Goal: Task Accomplishment & Management: Manage account settings

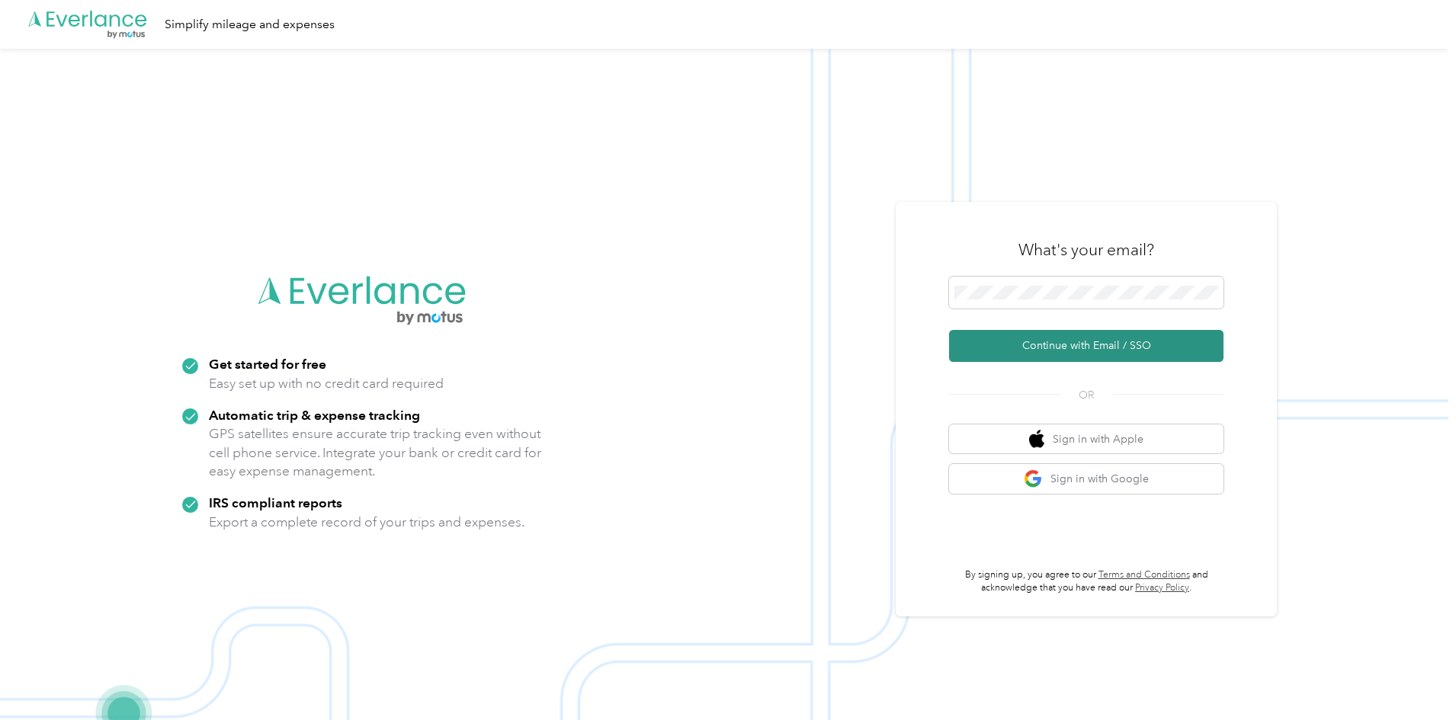
click at [1139, 342] on button "Continue with Email / SSO" at bounding box center [1086, 346] width 274 height 32
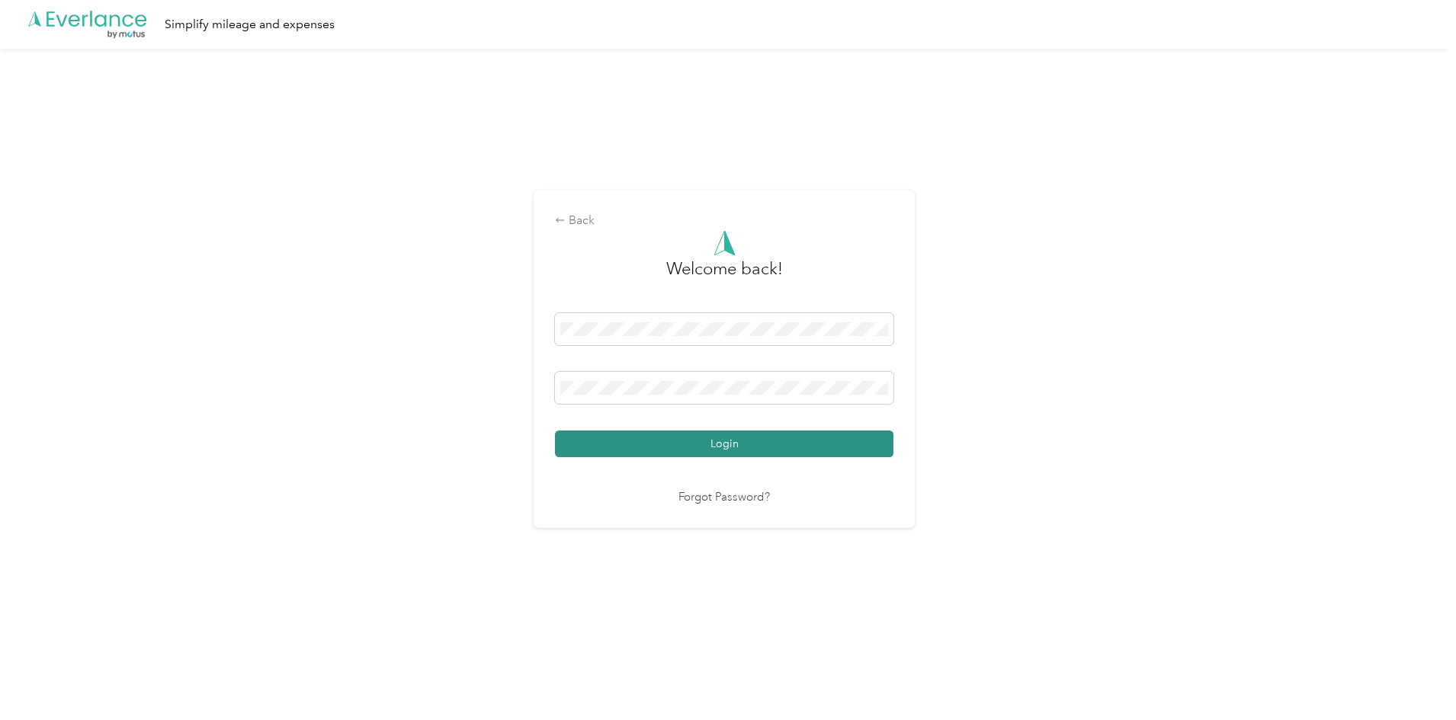
click at [733, 440] on button "Login" at bounding box center [724, 444] width 339 height 27
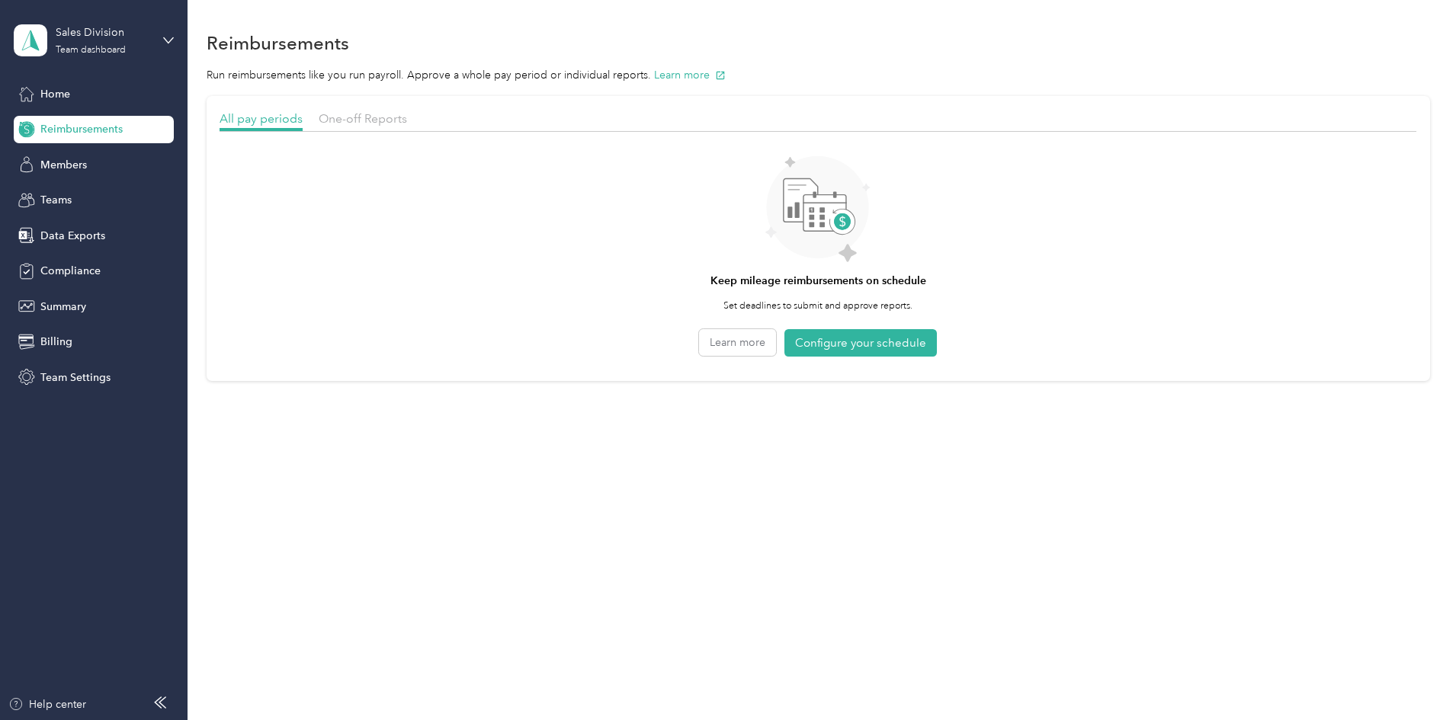
click at [407, 110] on div "One-off Reports" at bounding box center [363, 119] width 88 height 19
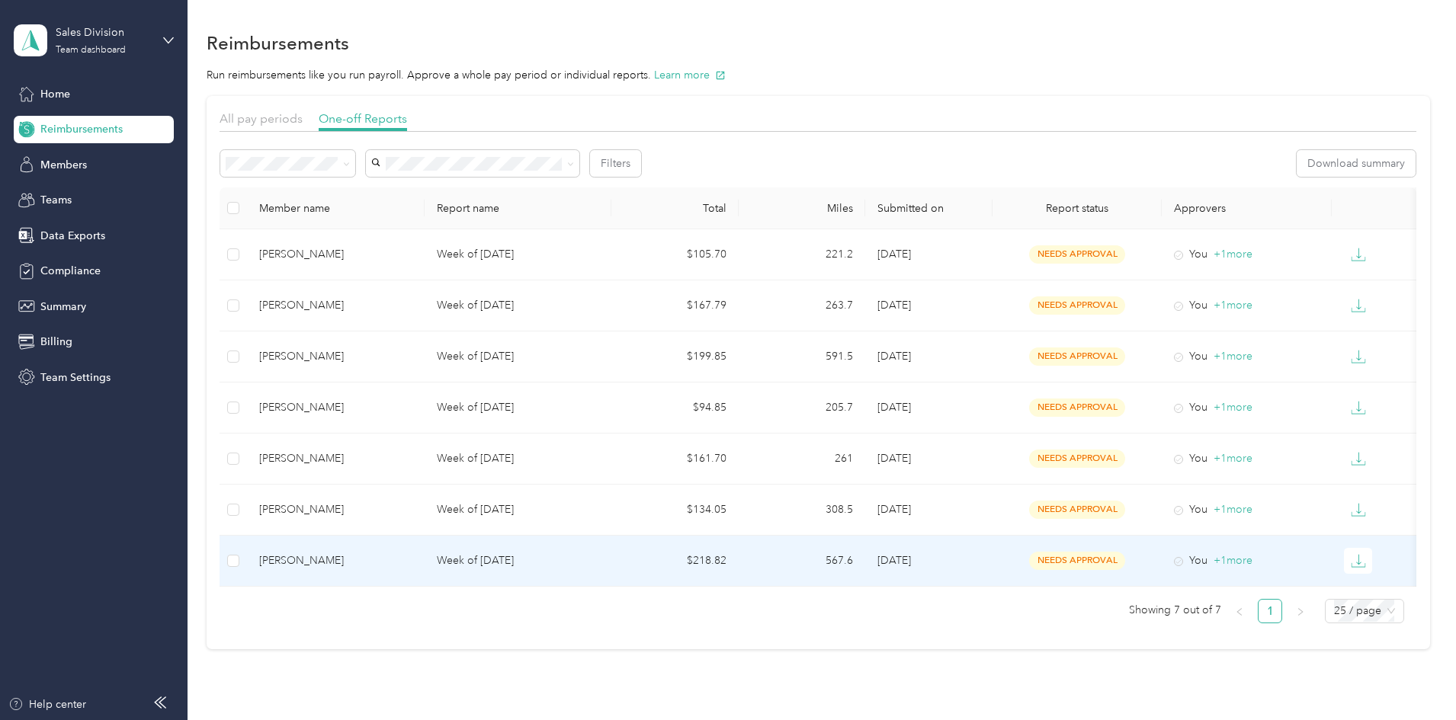
click at [425, 570] on td "[PERSON_NAME]" at bounding box center [336, 561] width 178 height 51
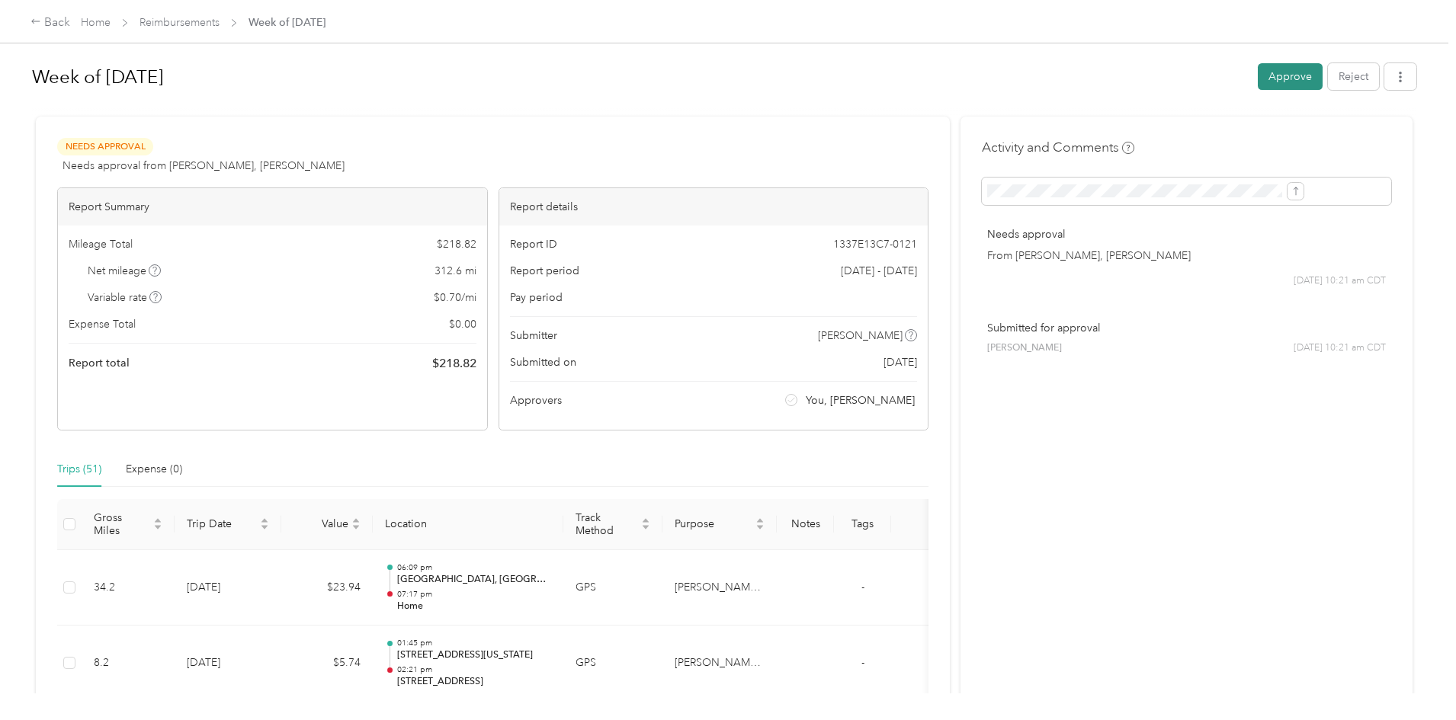
click at [1258, 69] on button "Approve" at bounding box center [1290, 76] width 65 height 27
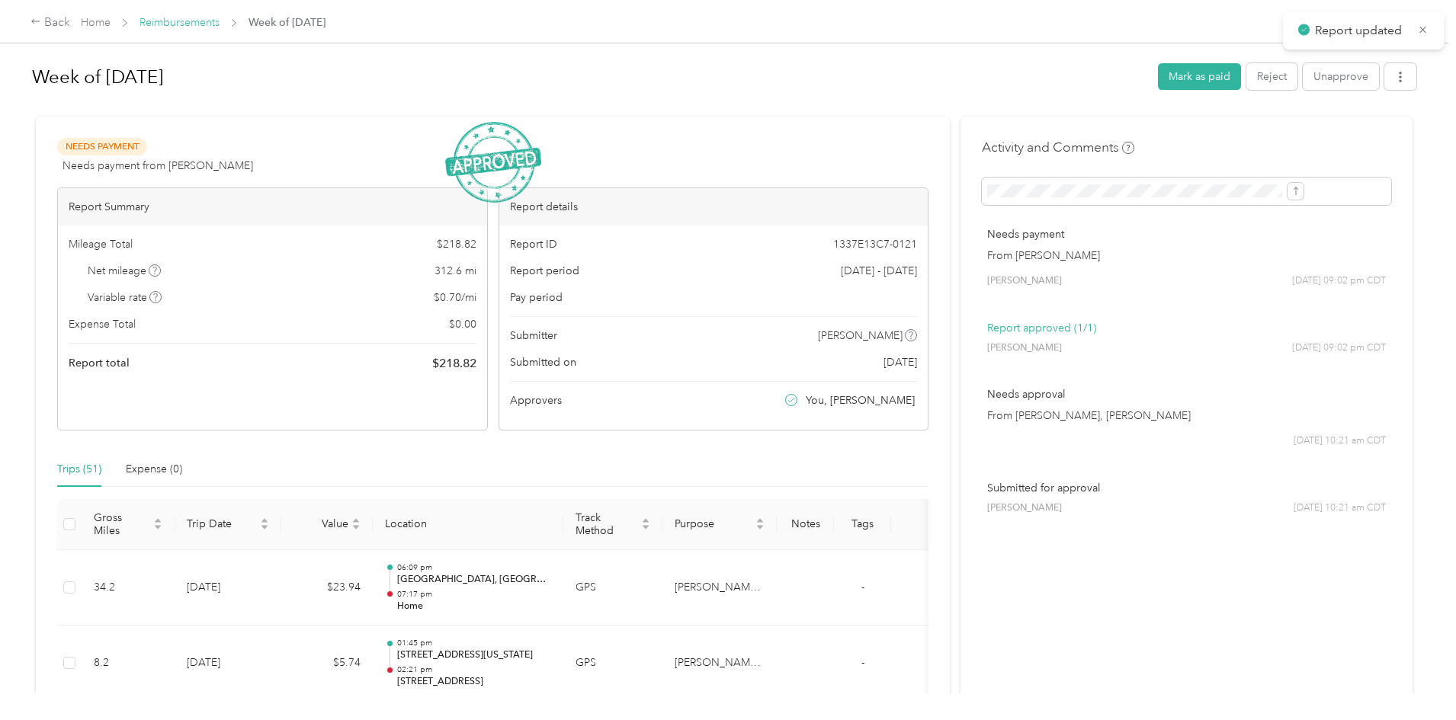
click at [220, 25] on link "Reimbursements" at bounding box center [180, 22] width 80 height 13
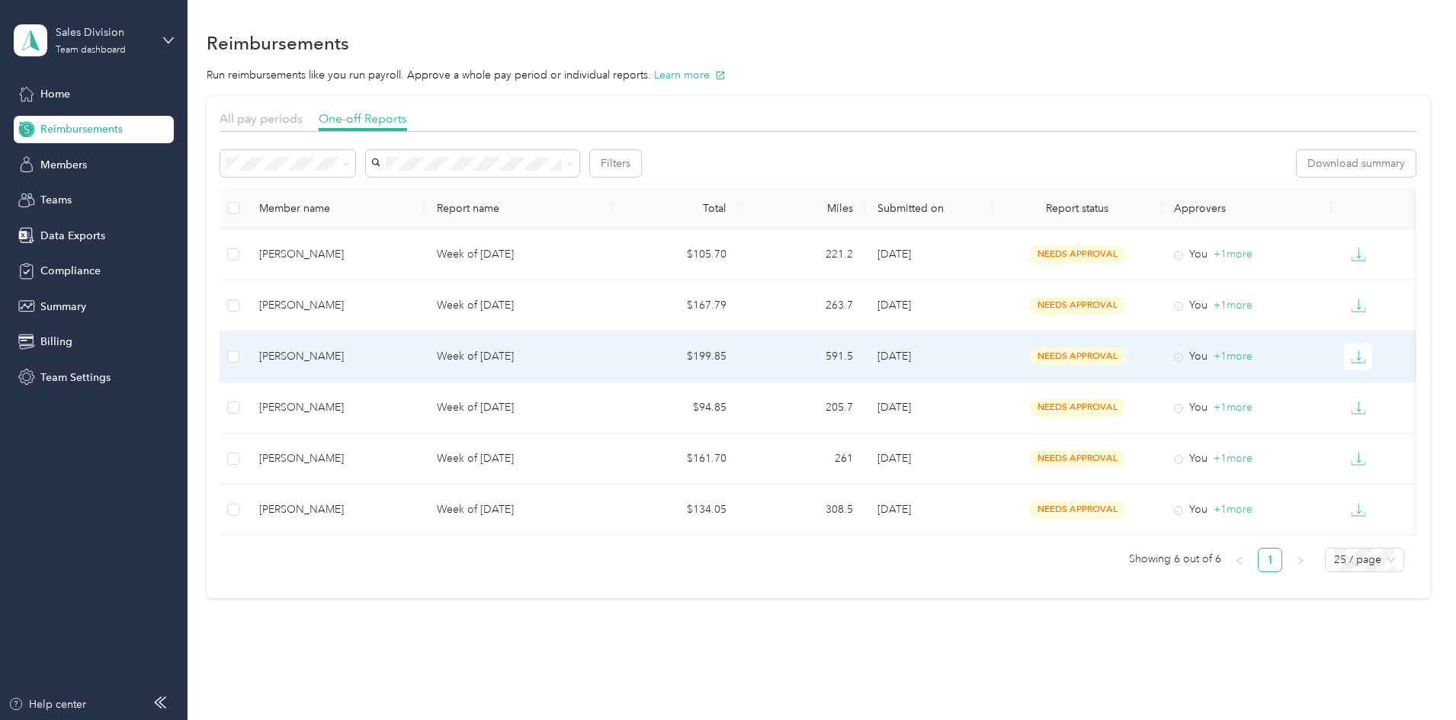
click at [412, 359] on div "[PERSON_NAME]" at bounding box center [335, 356] width 153 height 17
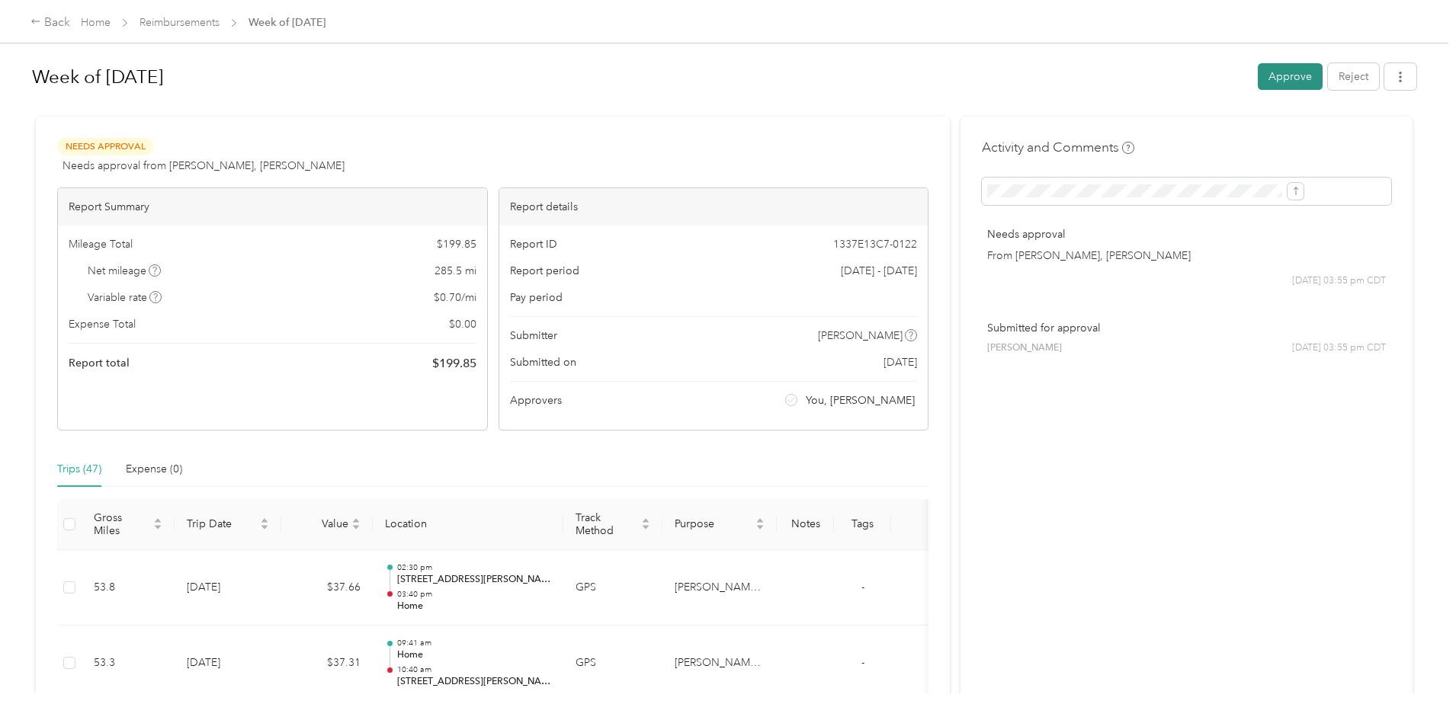
click at [1258, 81] on button "Approve" at bounding box center [1290, 76] width 65 height 27
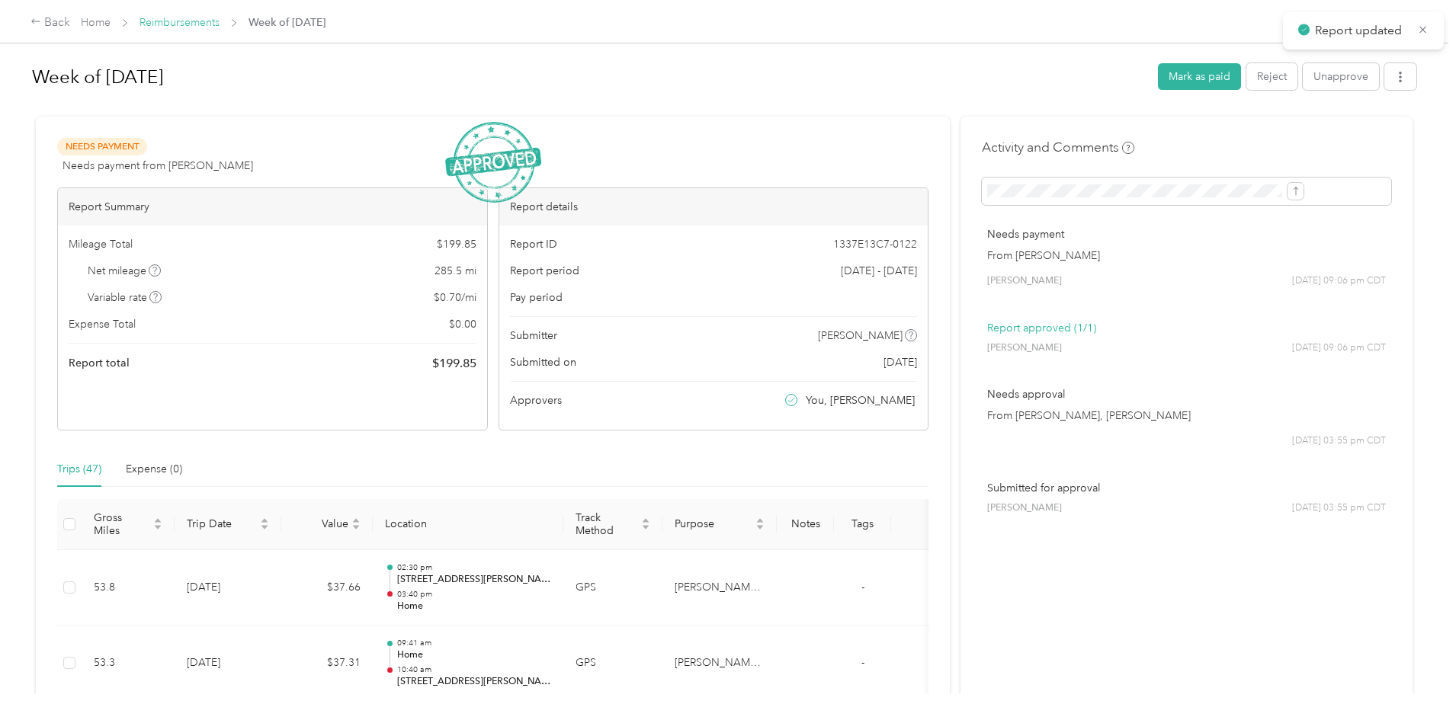
click at [220, 20] on link "Reimbursements" at bounding box center [180, 22] width 80 height 13
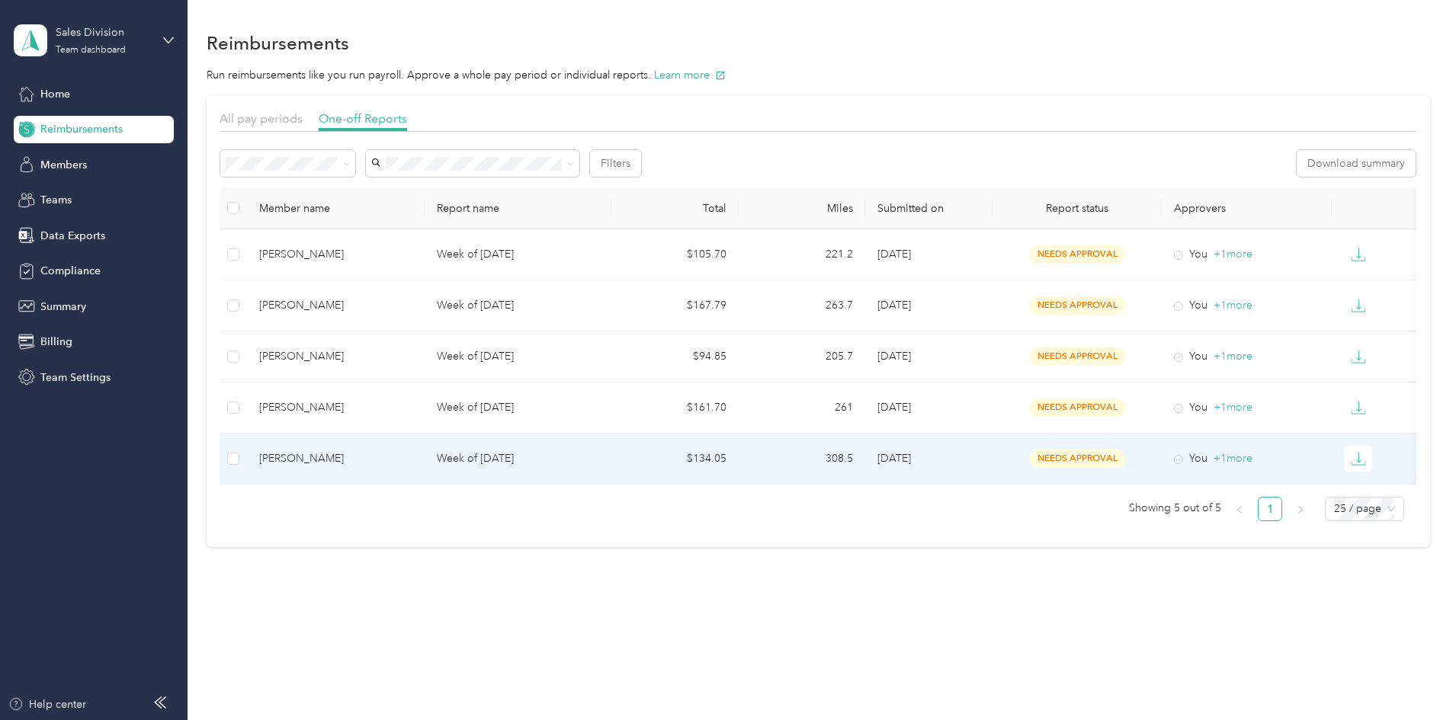
click at [425, 469] on td "[PERSON_NAME]" at bounding box center [336, 459] width 178 height 51
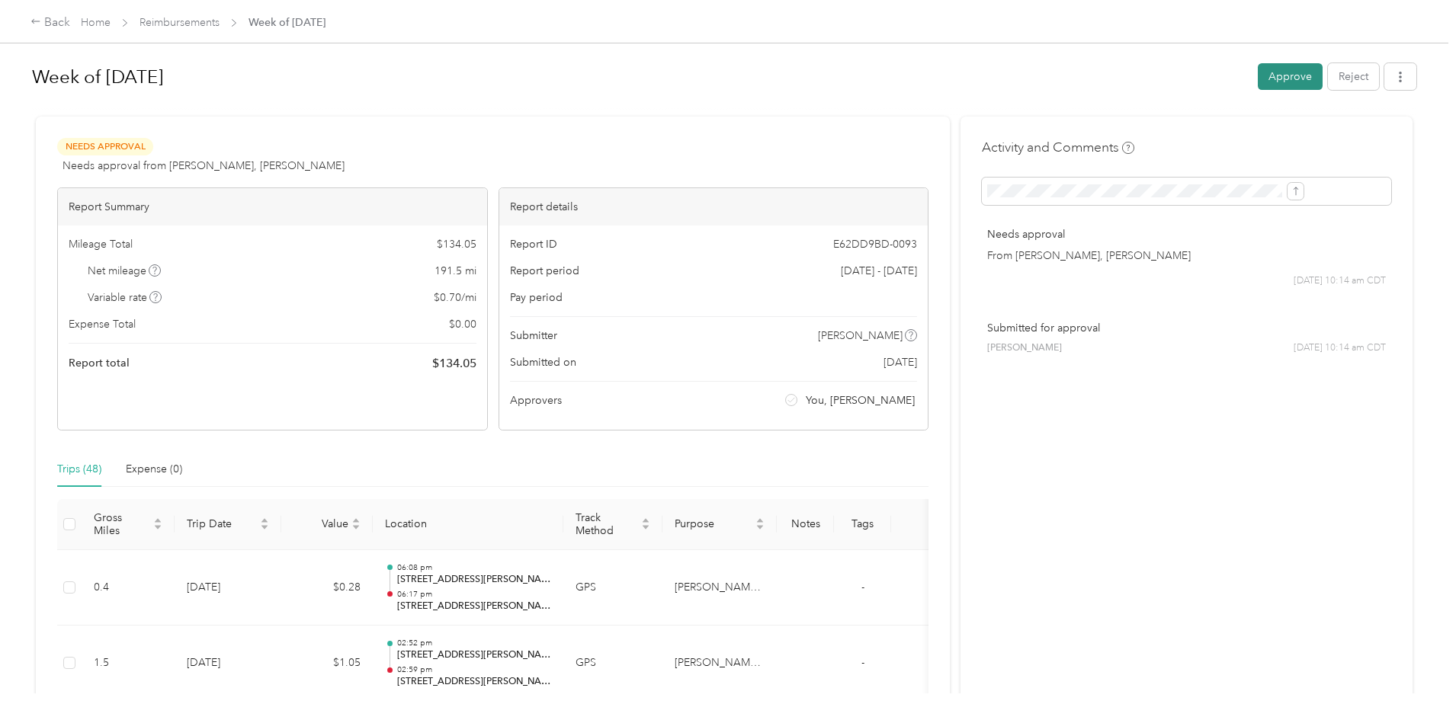
click at [1258, 70] on button "Approve" at bounding box center [1290, 76] width 65 height 27
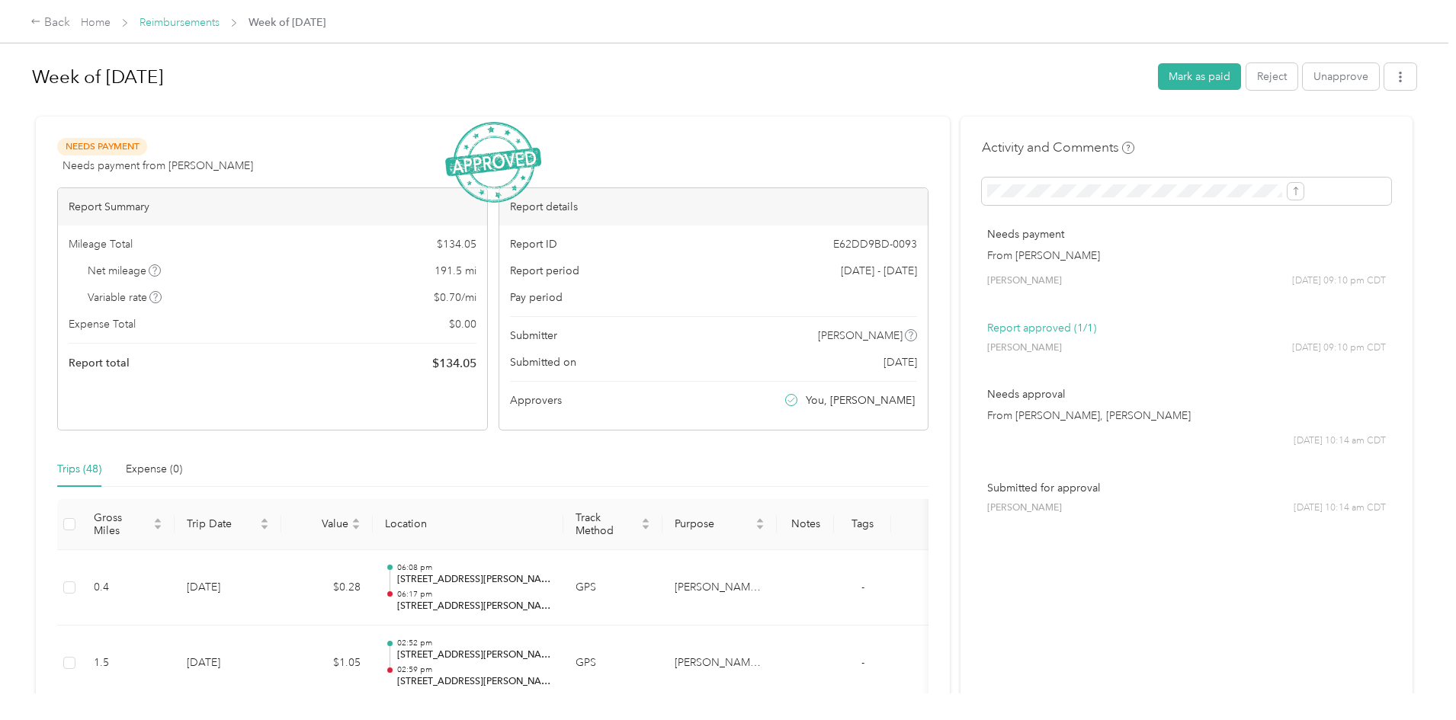
click at [220, 22] on link "Reimbursements" at bounding box center [180, 22] width 80 height 13
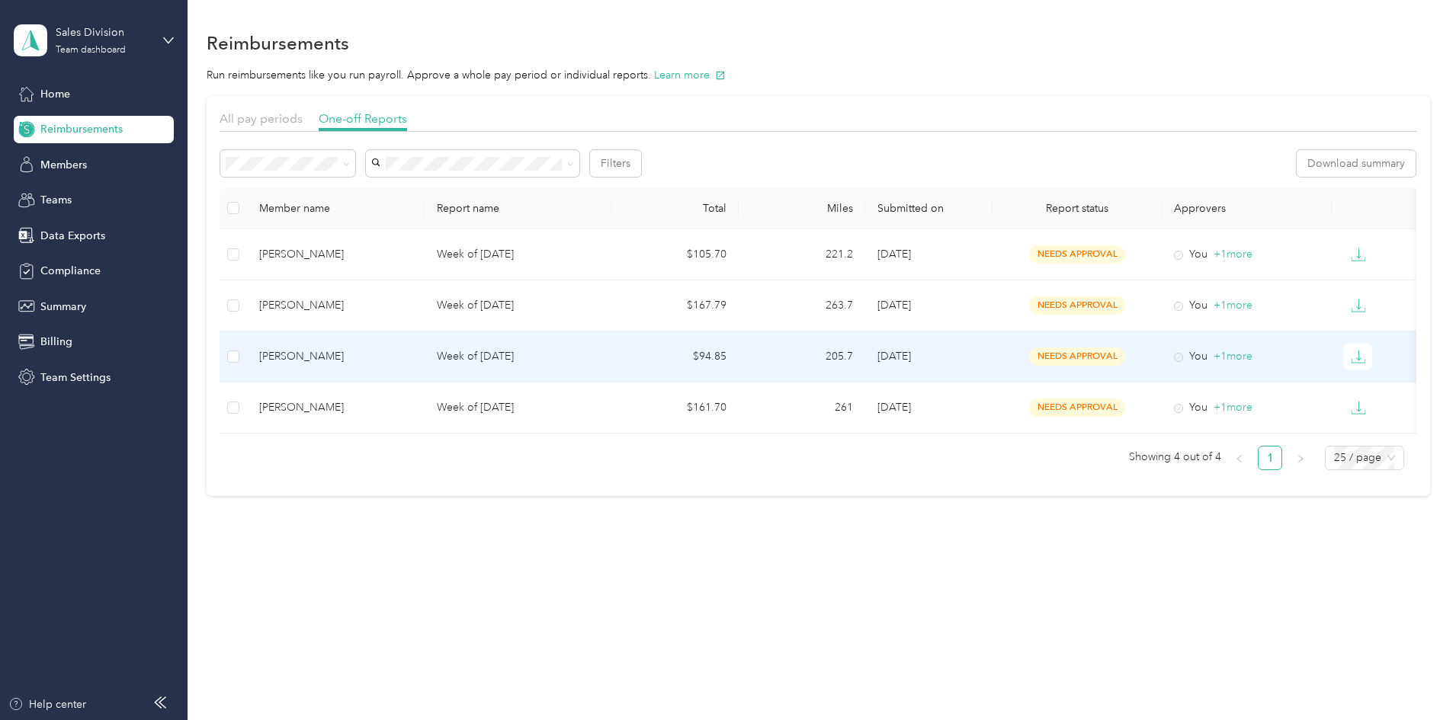
click at [425, 345] on td "[PERSON_NAME]" at bounding box center [336, 357] width 178 height 51
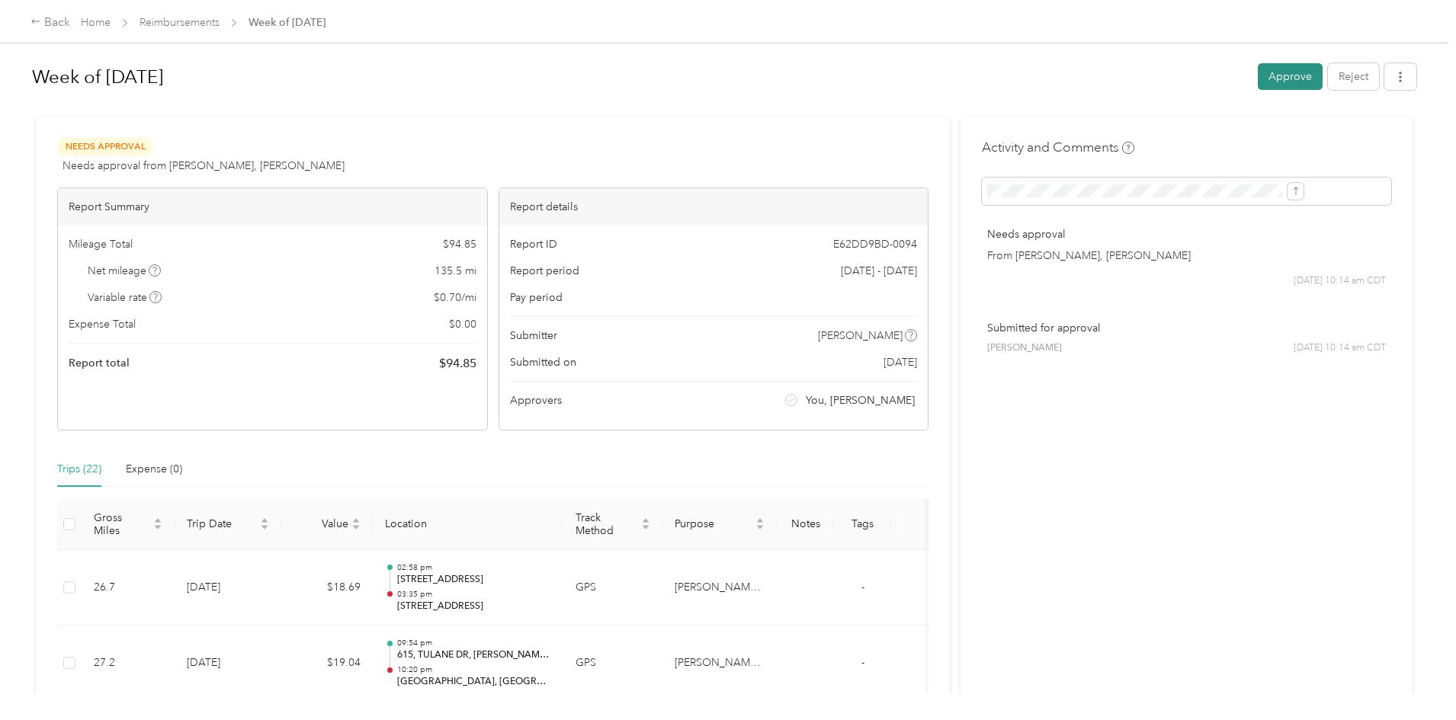
click at [1258, 85] on button "Approve" at bounding box center [1290, 76] width 65 height 27
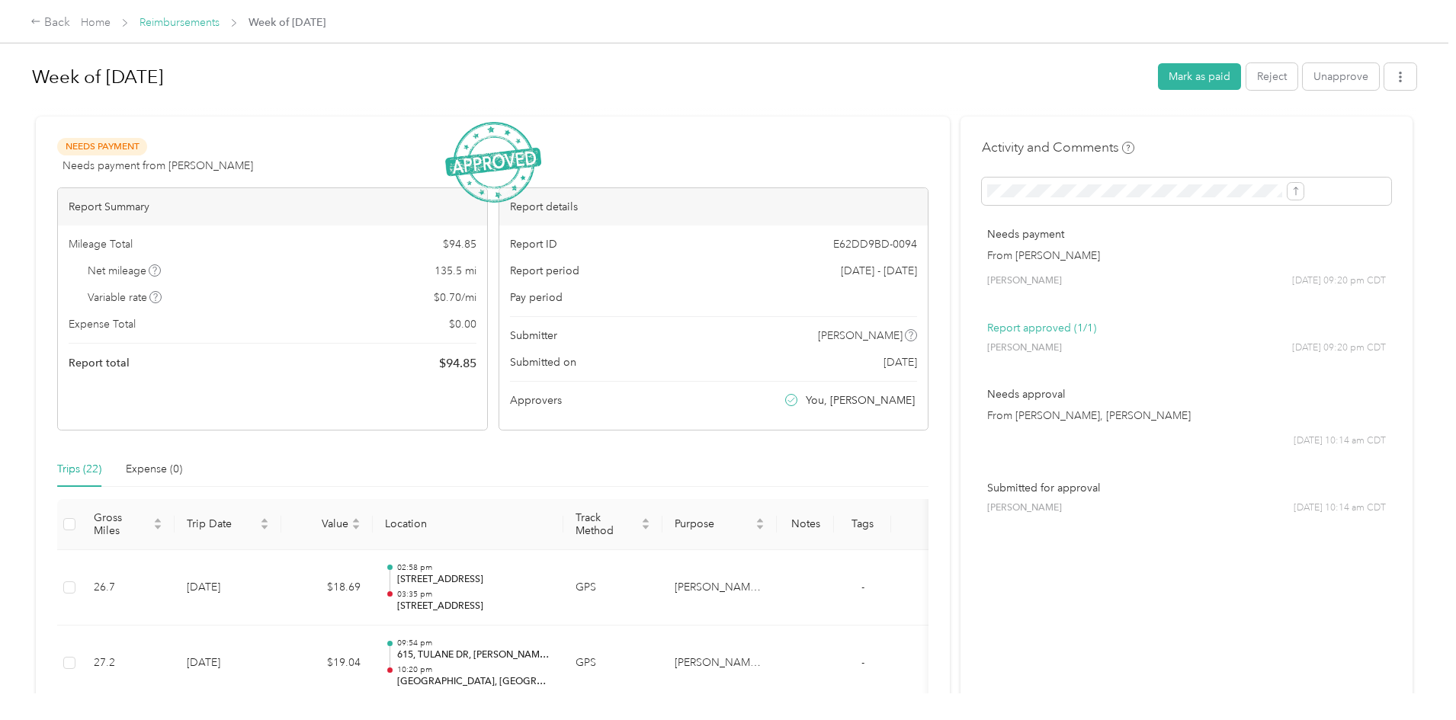
click at [220, 23] on link "Reimbursements" at bounding box center [180, 22] width 80 height 13
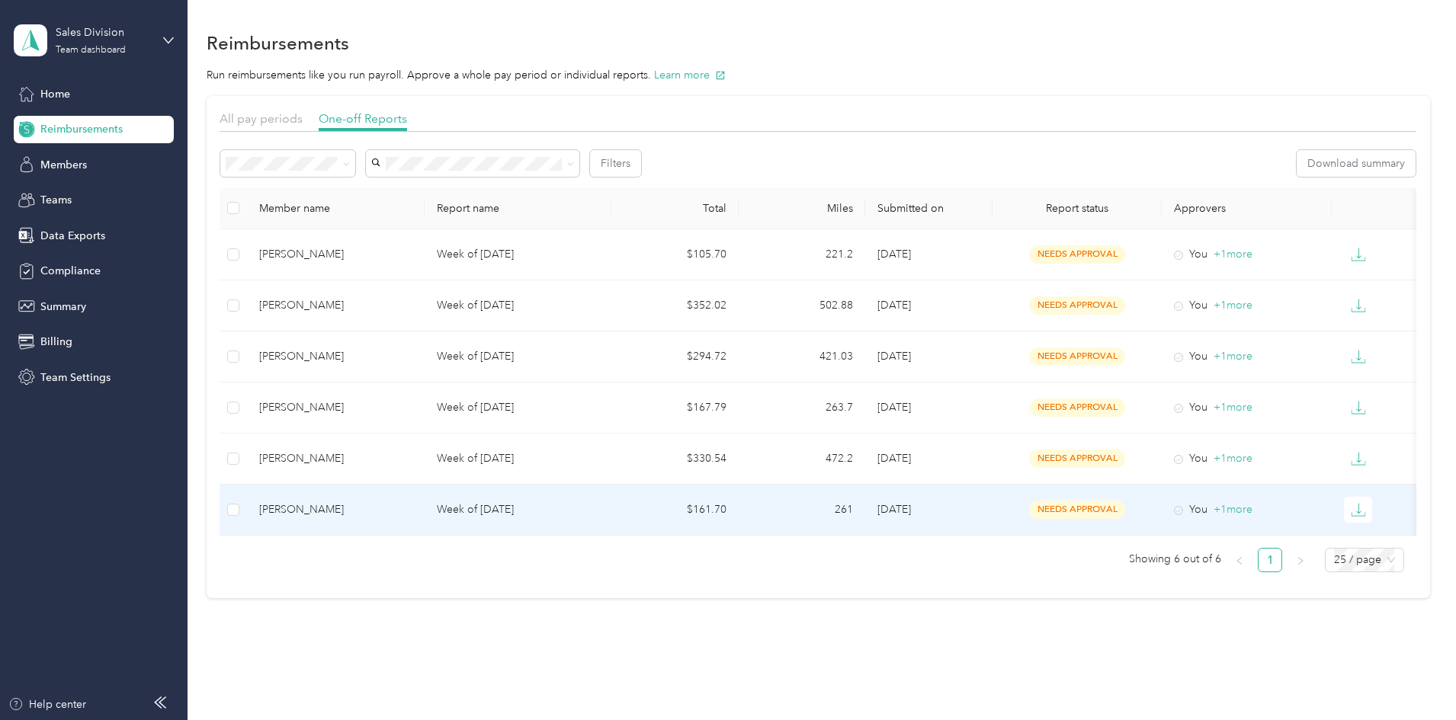
click at [425, 505] on td "[PERSON_NAME]" at bounding box center [336, 510] width 178 height 51
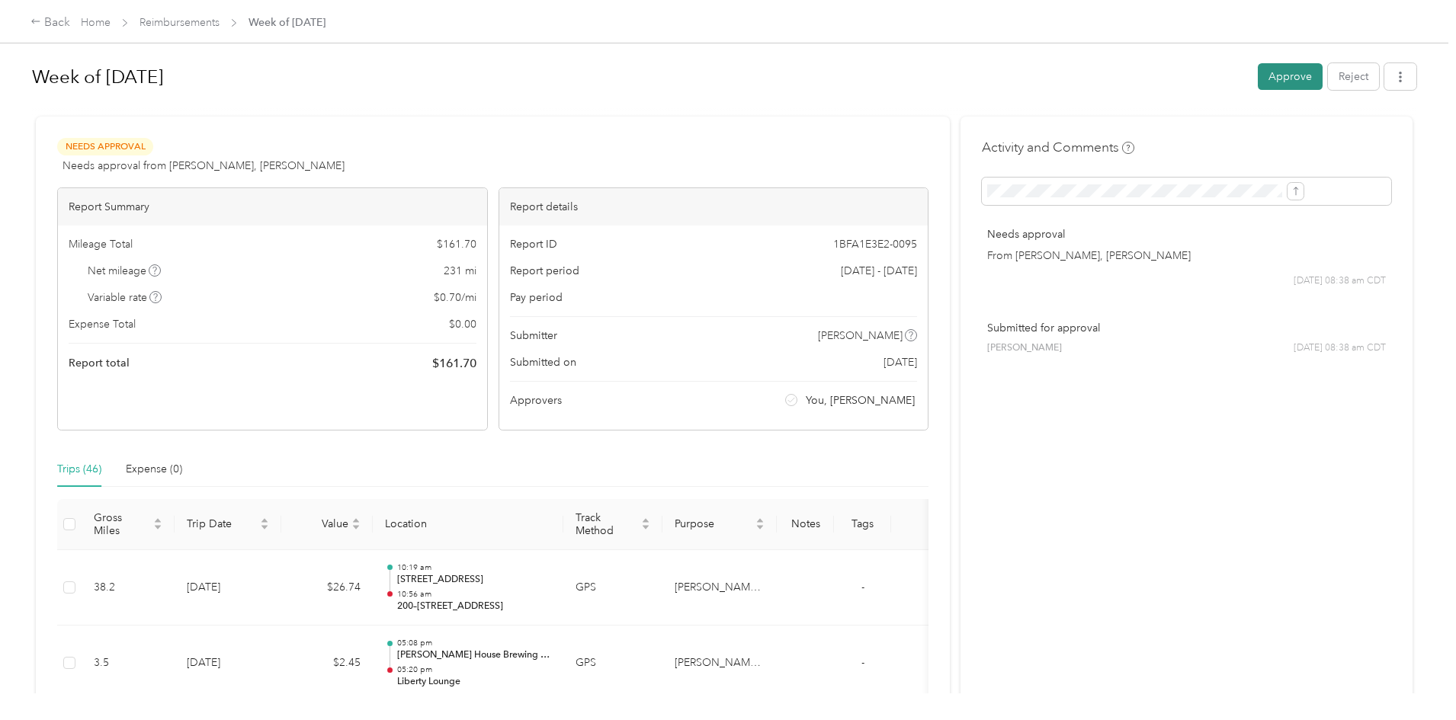
click at [1258, 73] on button "Approve" at bounding box center [1290, 76] width 65 height 27
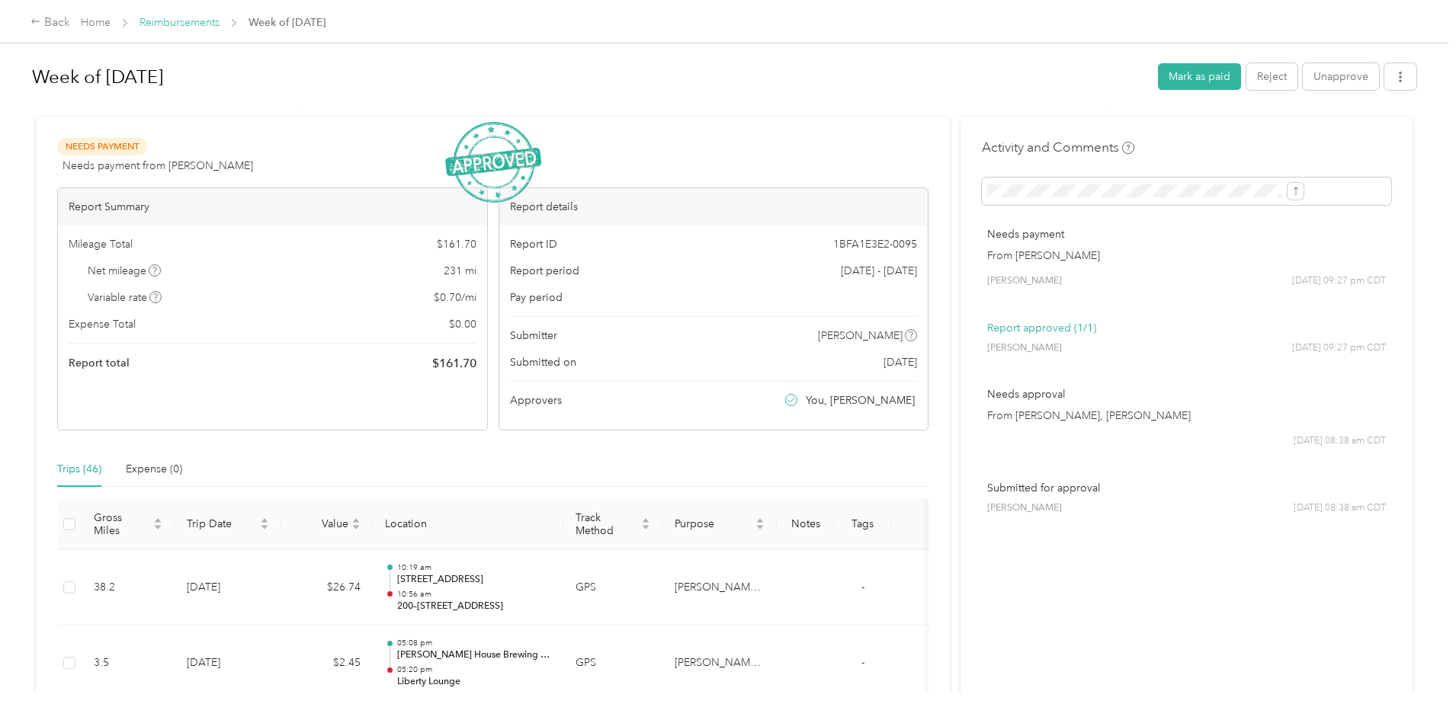
click at [220, 24] on link "Reimbursements" at bounding box center [180, 22] width 80 height 13
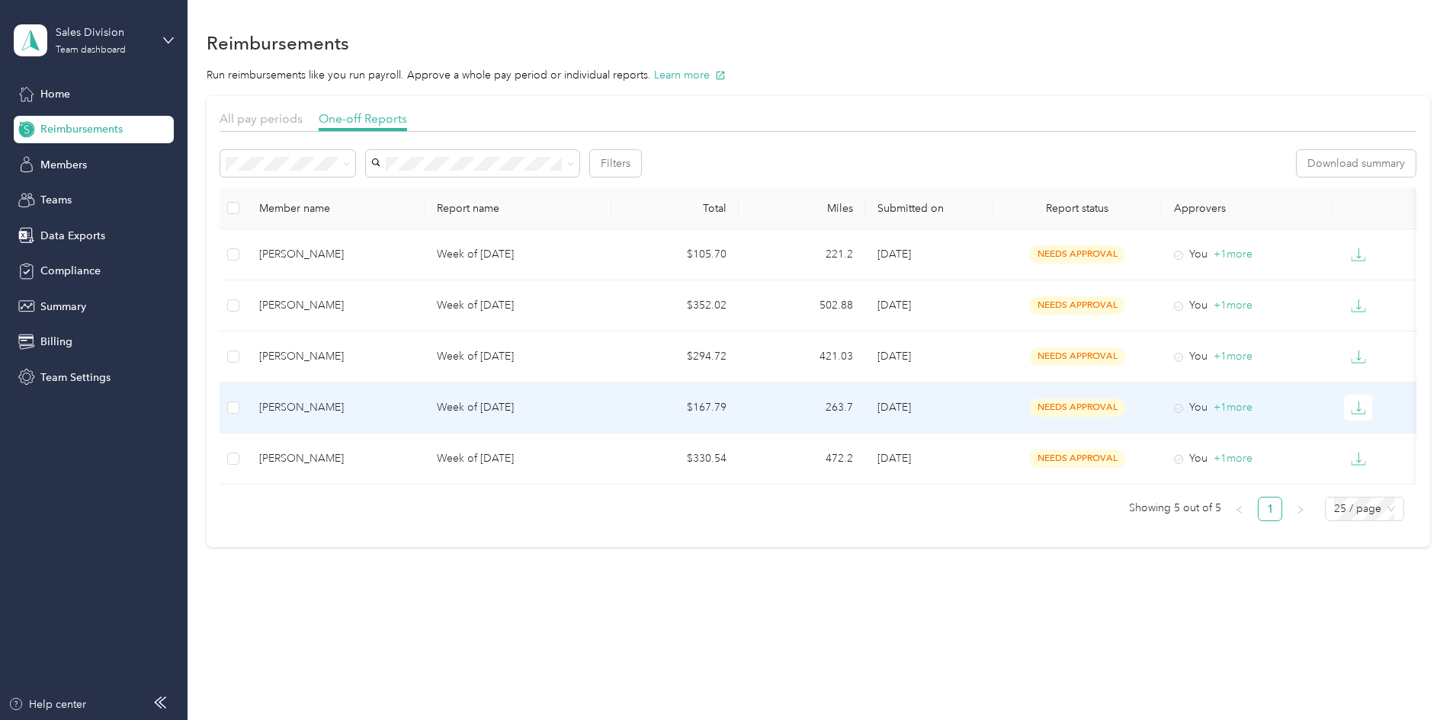
click at [425, 396] on td "[PERSON_NAME]" at bounding box center [336, 408] width 178 height 51
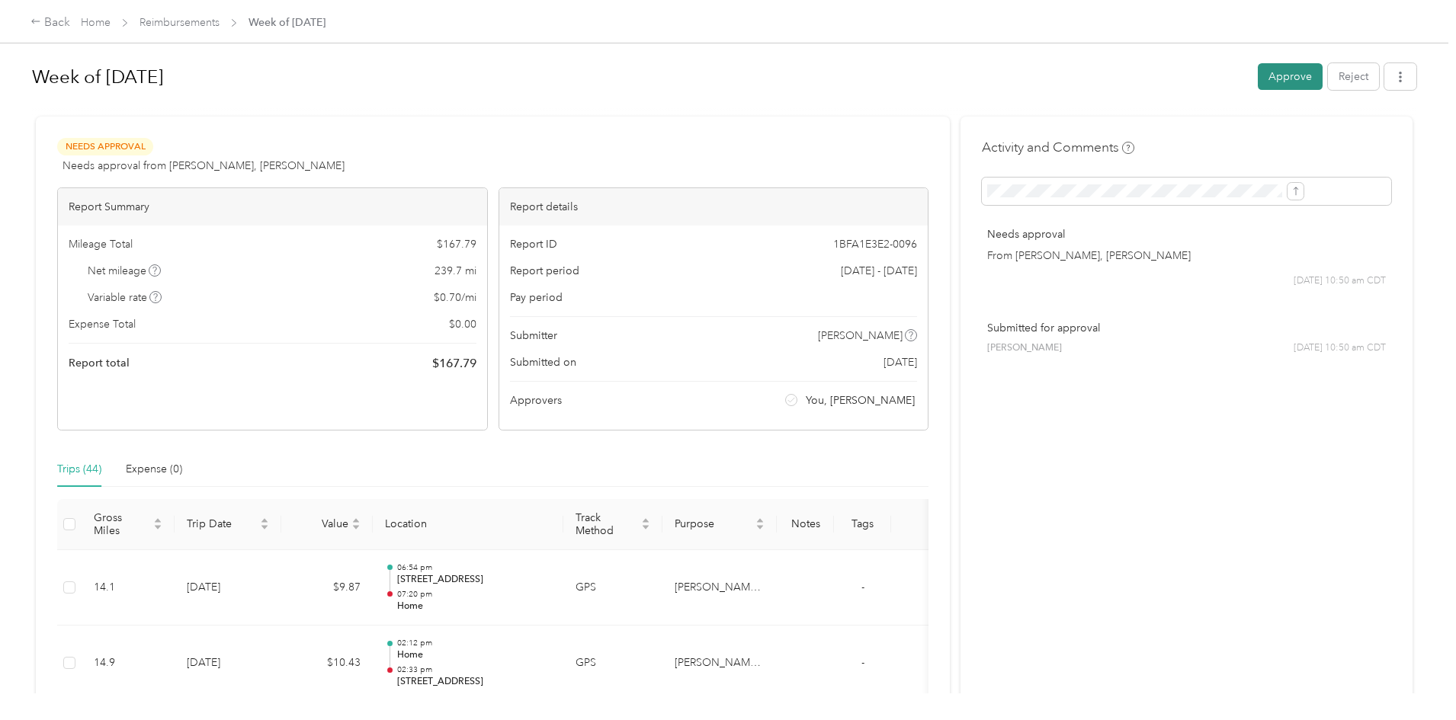
click at [1258, 82] on button "Approve" at bounding box center [1290, 76] width 65 height 27
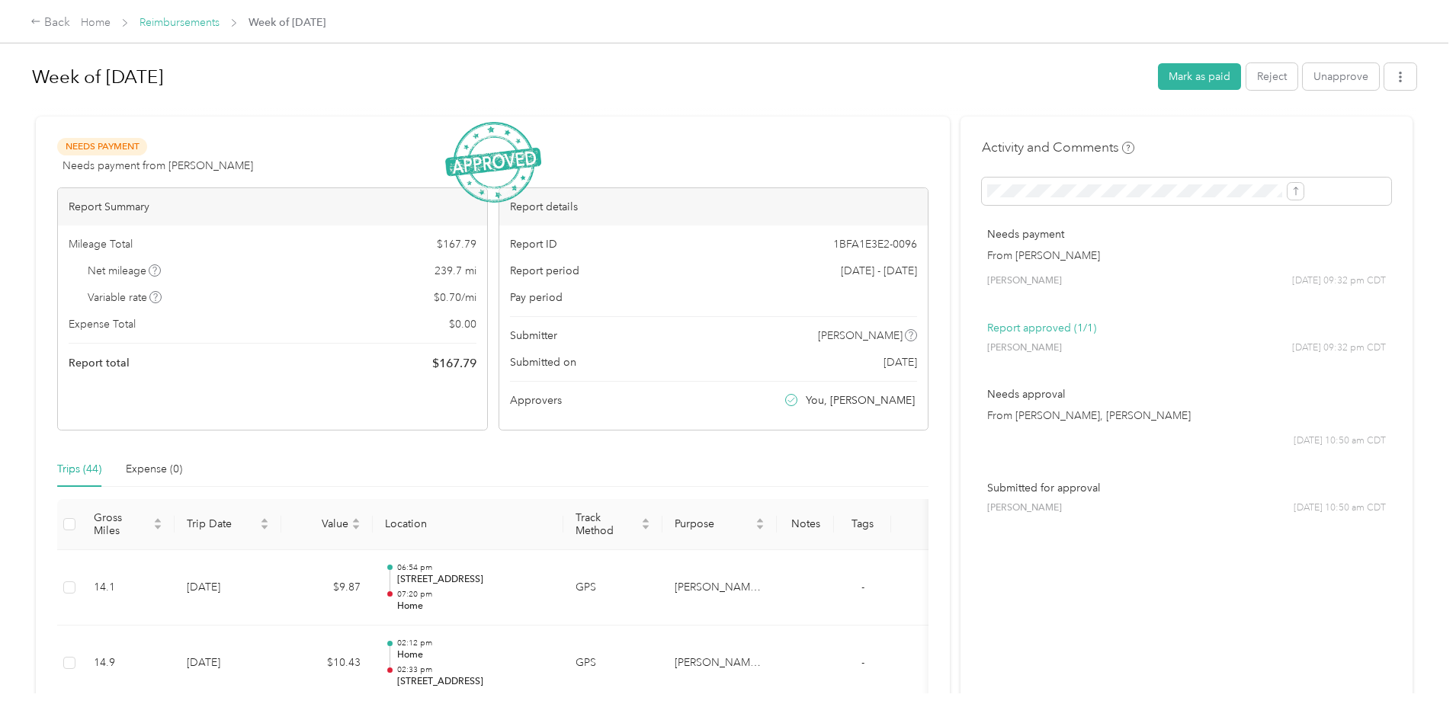
click at [220, 29] on link "Reimbursements" at bounding box center [180, 22] width 80 height 13
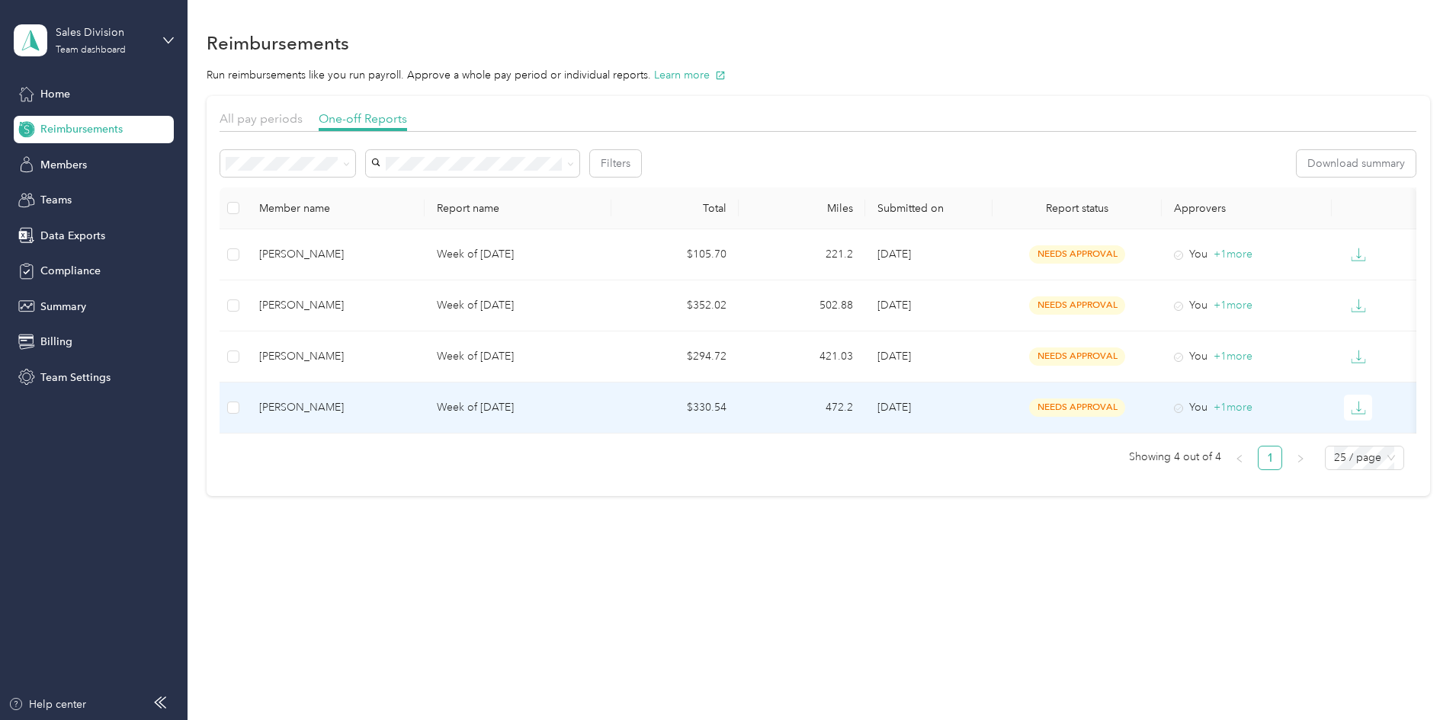
click at [412, 407] on div "[PERSON_NAME]" at bounding box center [335, 408] width 153 height 17
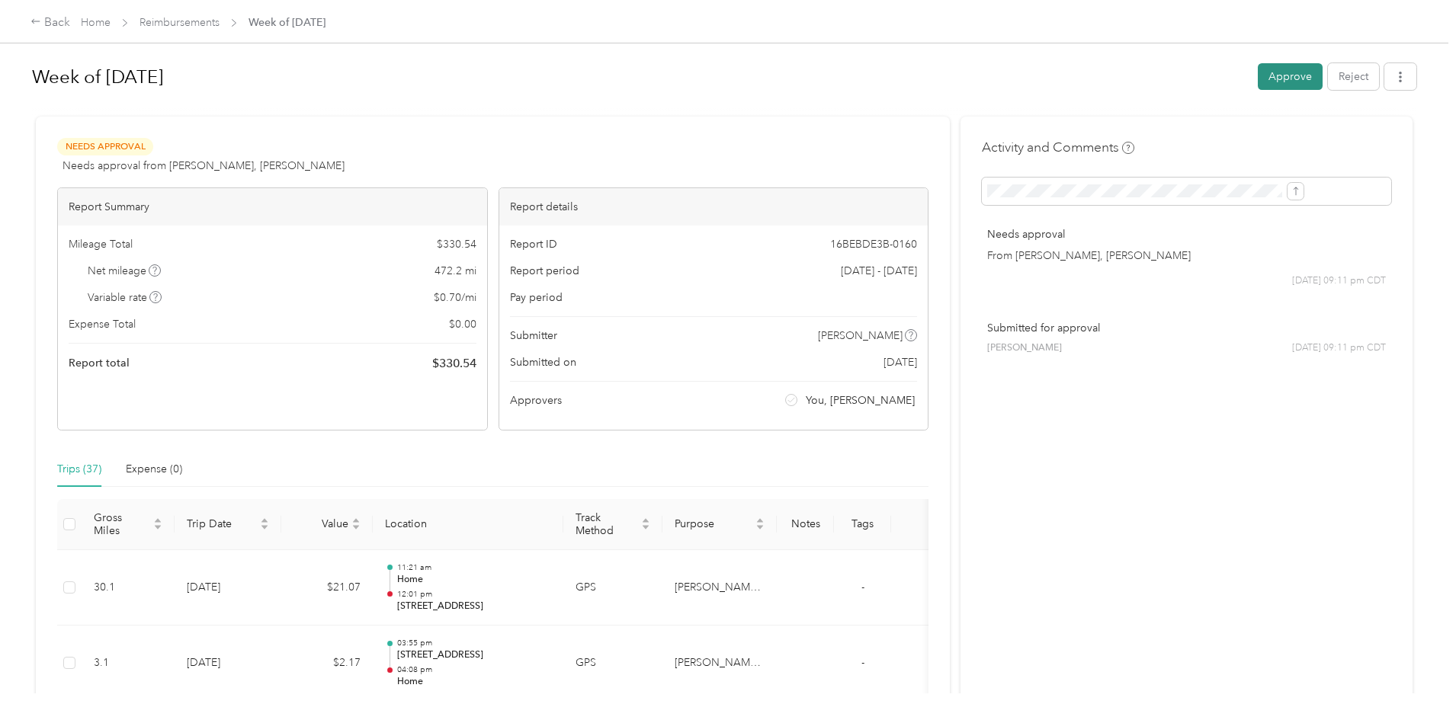
click at [1258, 67] on button "Approve" at bounding box center [1290, 76] width 65 height 27
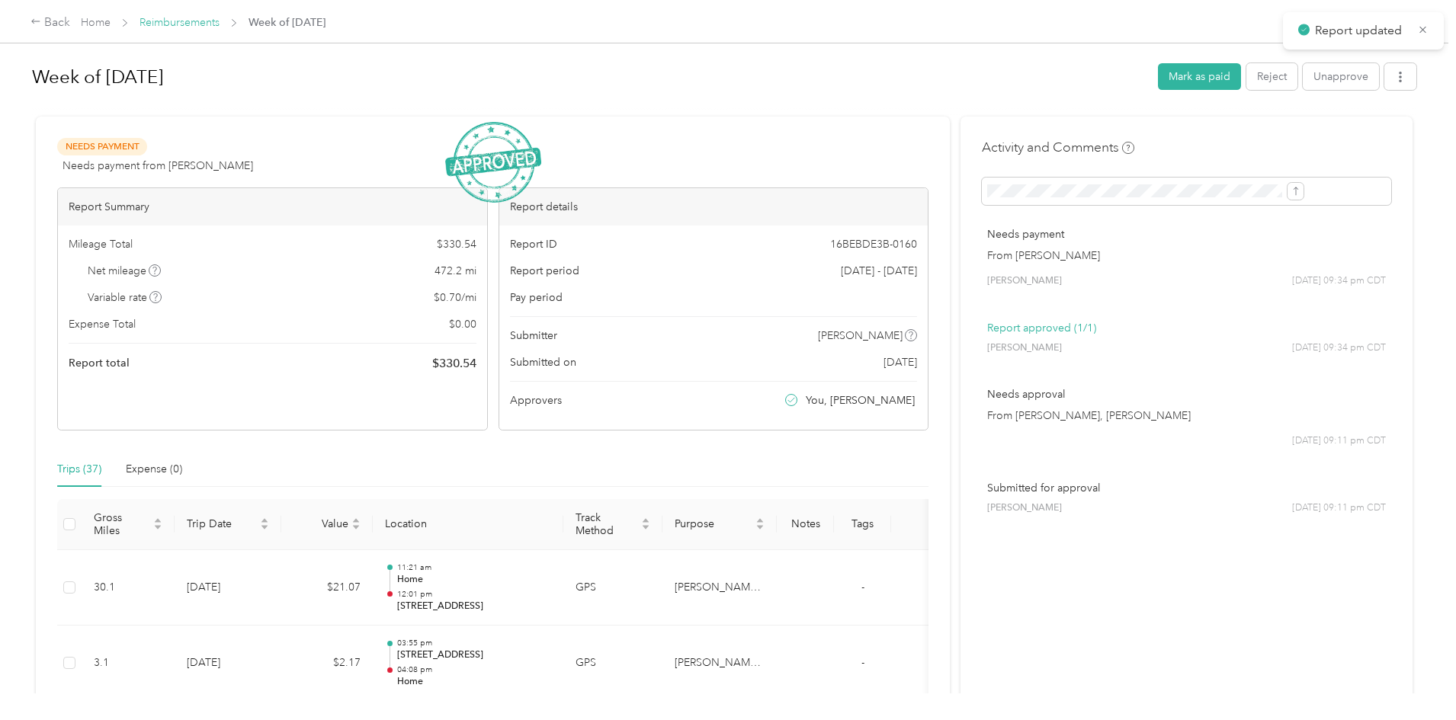
click at [220, 24] on link "Reimbursements" at bounding box center [180, 22] width 80 height 13
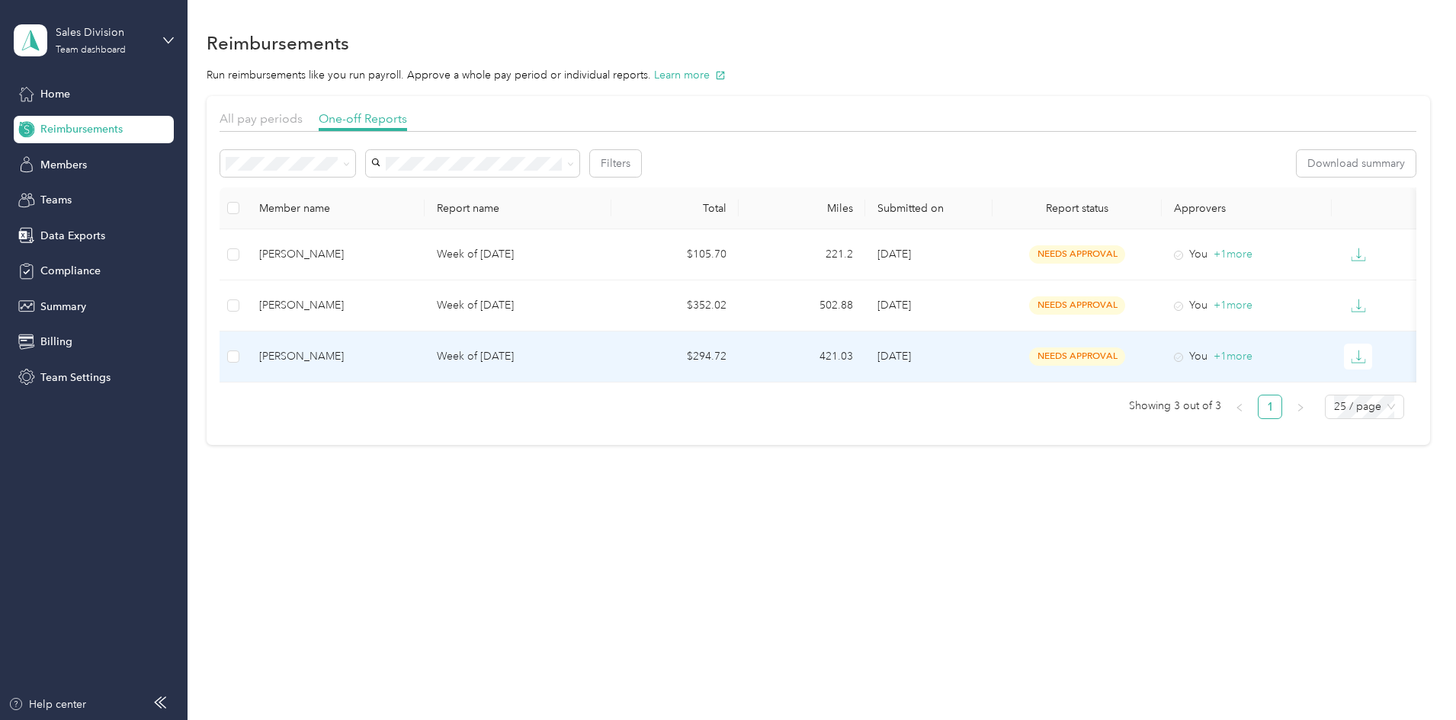
click at [412, 353] on div "[PERSON_NAME]" at bounding box center [335, 356] width 153 height 17
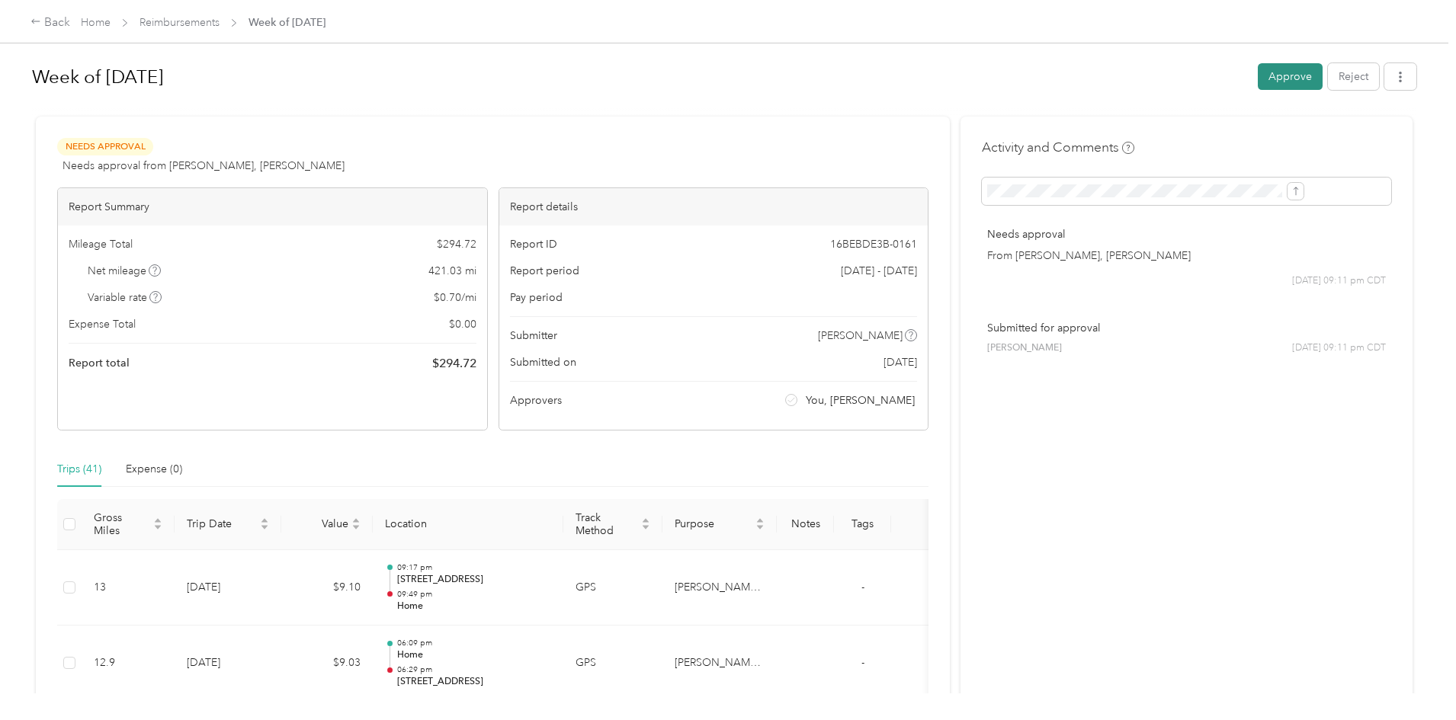
click at [1258, 73] on button "Approve" at bounding box center [1290, 76] width 65 height 27
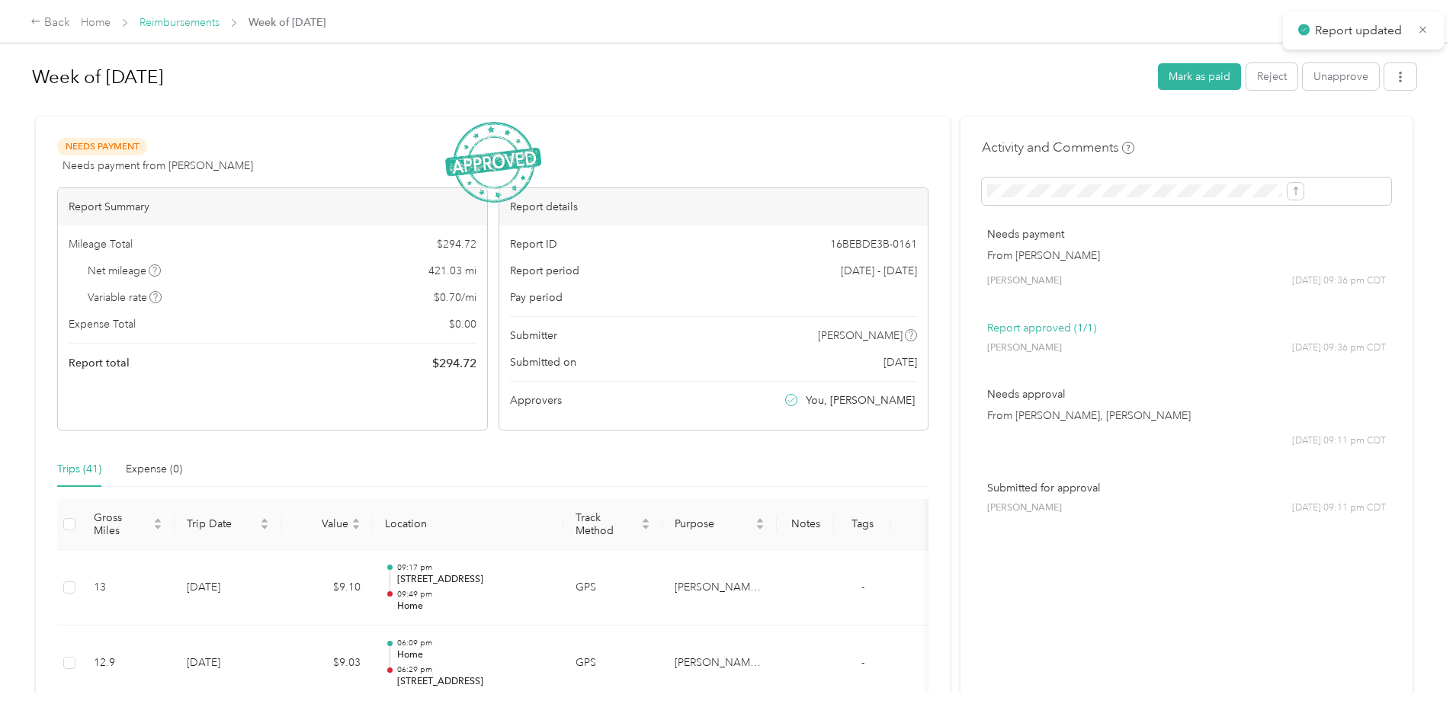
click at [220, 26] on link "Reimbursements" at bounding box center [180, 22] width 80 height 13
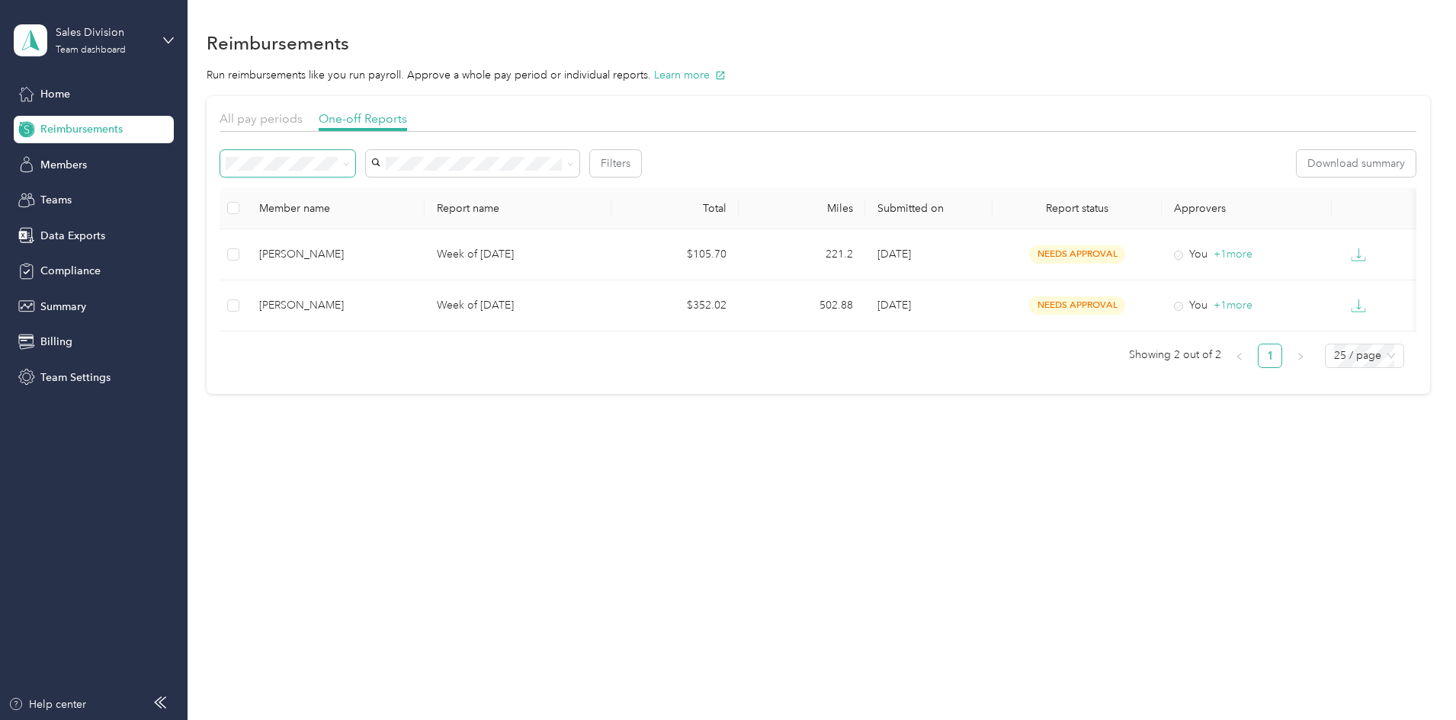
click at [355, 168] on span at bounding box center [287, 163] width 135 height 27
click at [349, 165] on icon at bounding box center [347, 164] width 5 height 3
click at [409, 237] on div "Needs payment" at bounding box center [391, 245] width 114 height 16
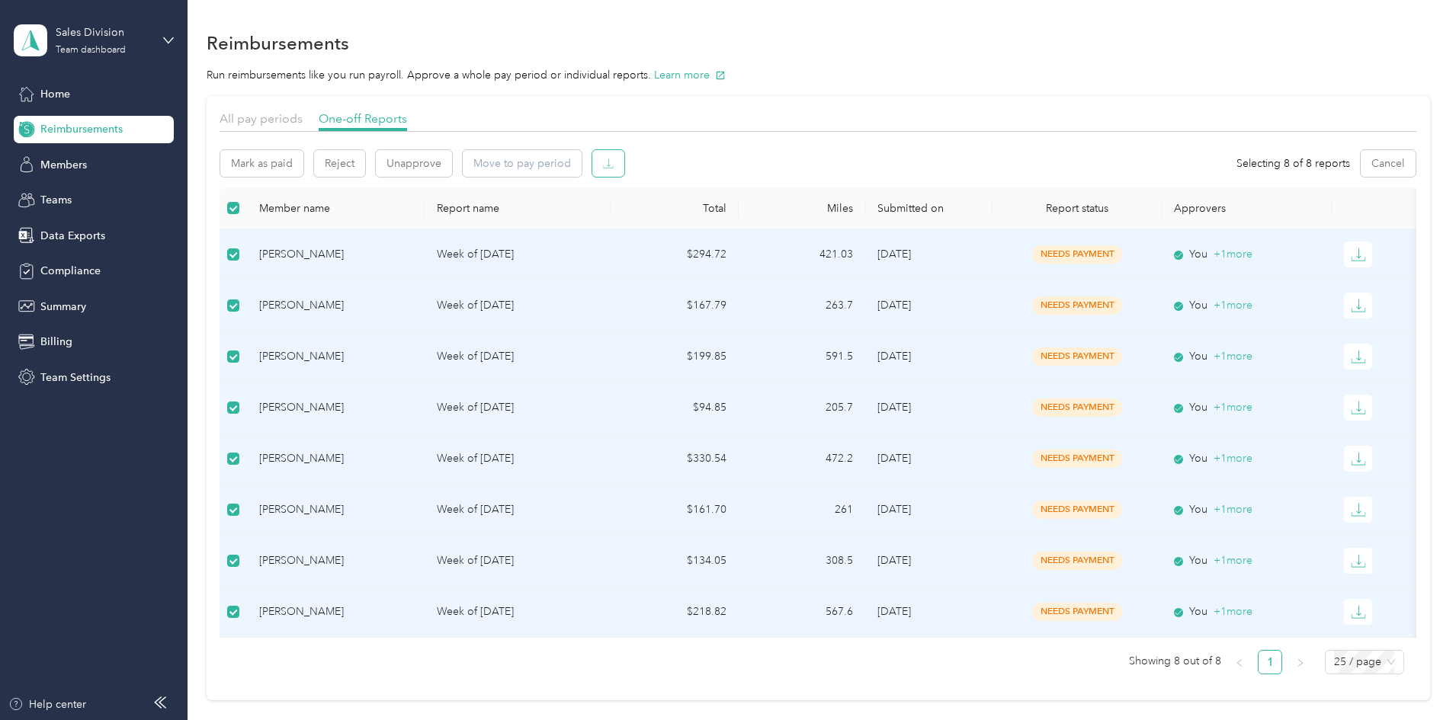
click at [614, 159] on icon "button" at bounding box center [608, 164] width 11 height 11
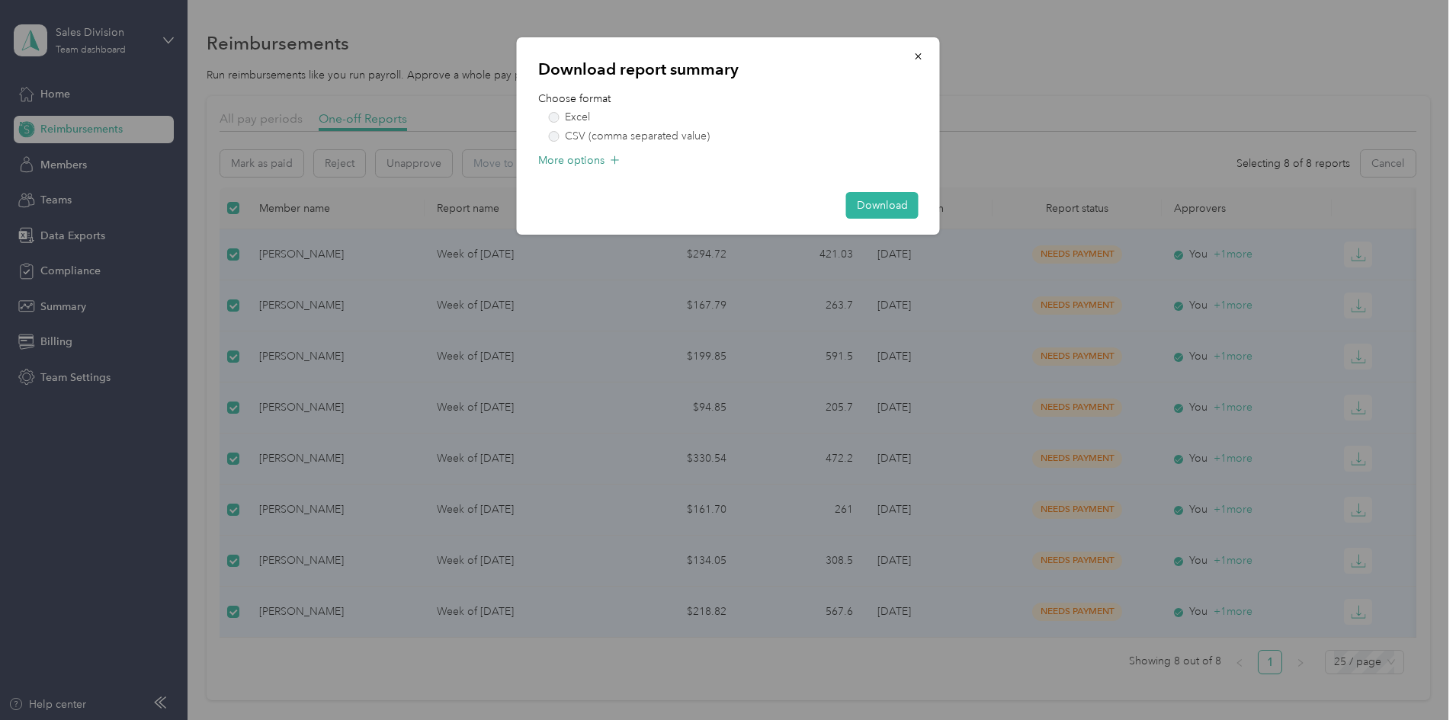
click at [615, 159] on icon at bounding box center [615, 159] width 15 height 15
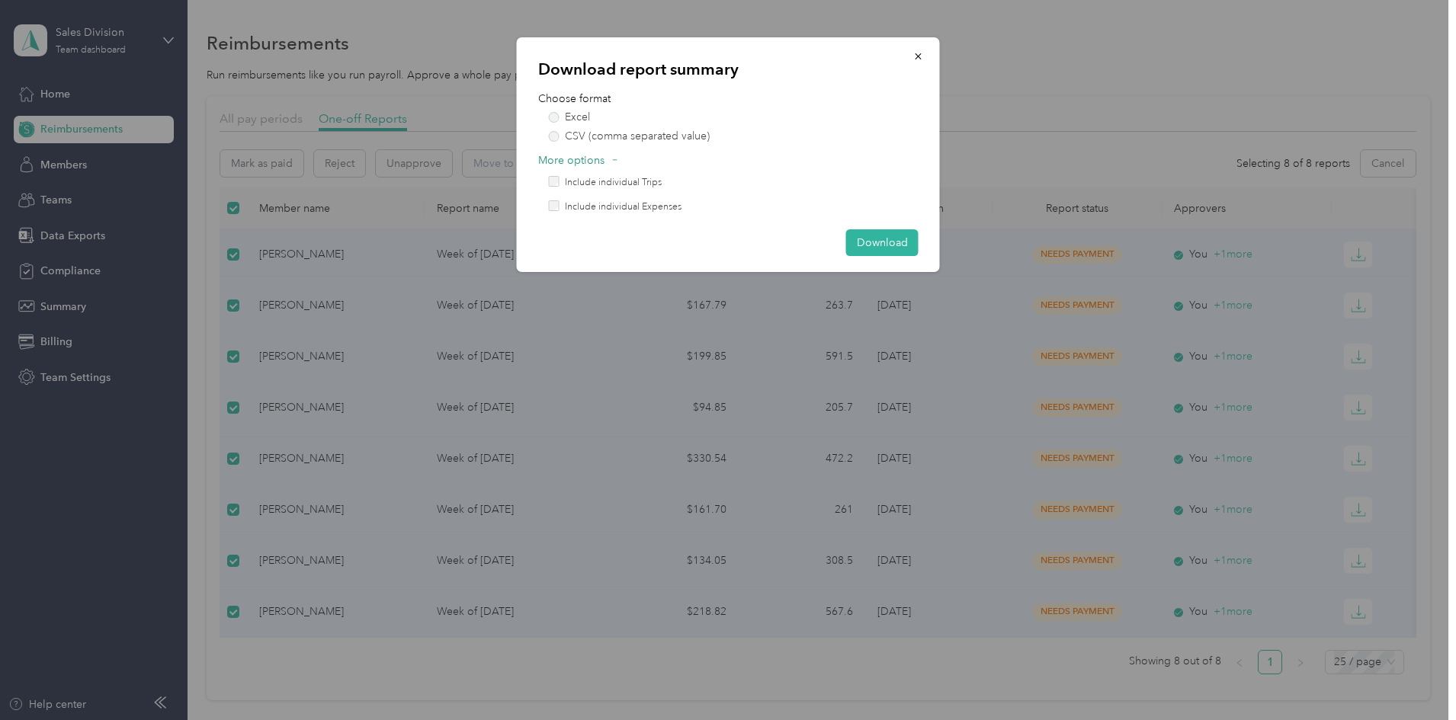
click at [551, 188] on div at bounding box center [554, 182] width 11 height 13
click at [874, 246] on button "Download" at bounding box center [882, 242] width 72 height 27
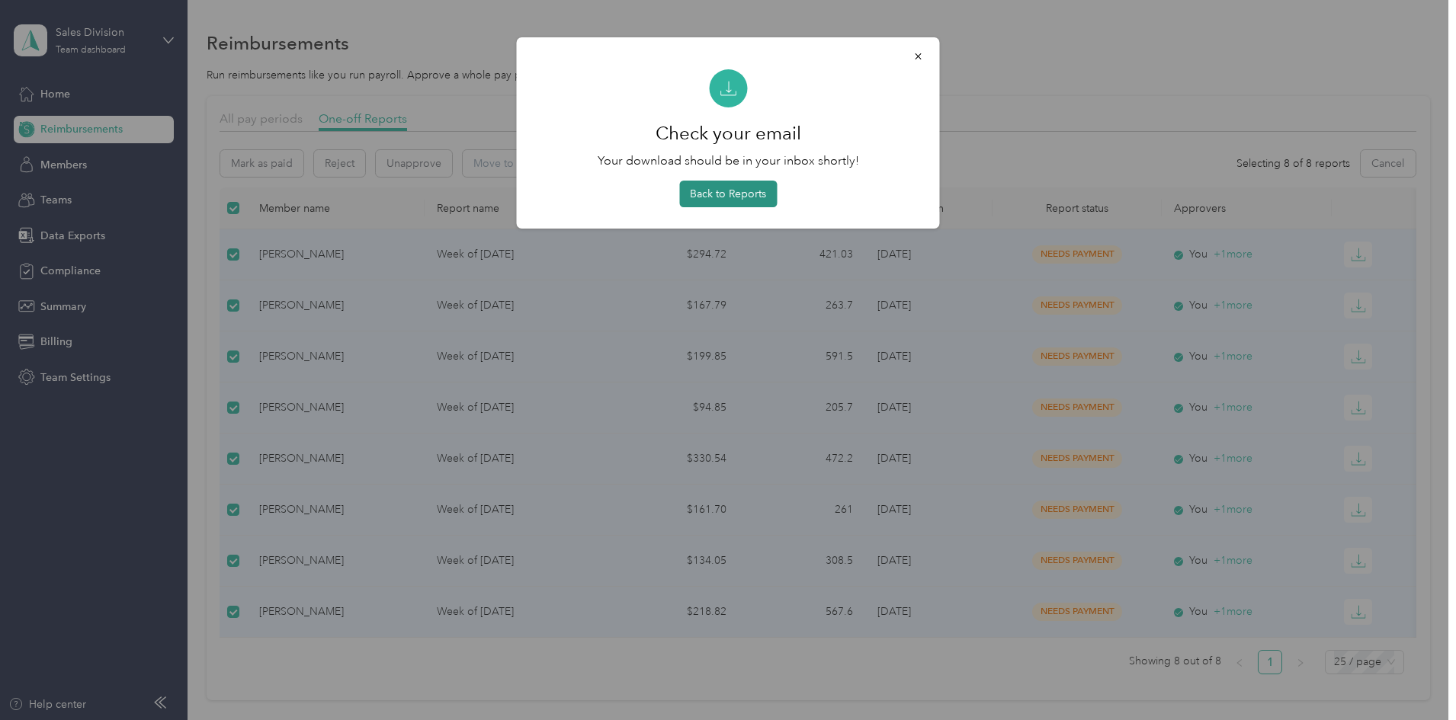
click at [738, 194] on button "Back to Reports" at bounding box center [728, 194] width 98 height 27
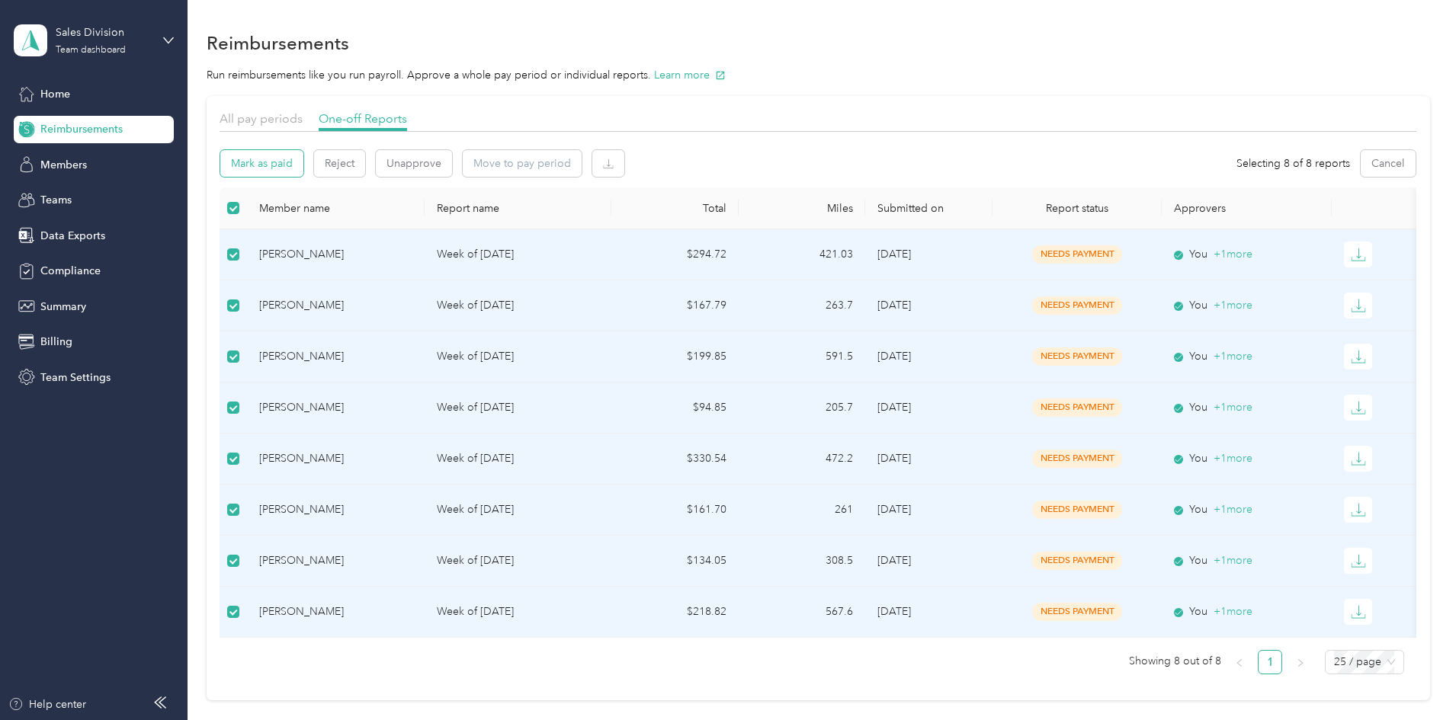
click at [303, 153] on button "Mark as paid" at bounding box center [261, 163] width 83 height 27
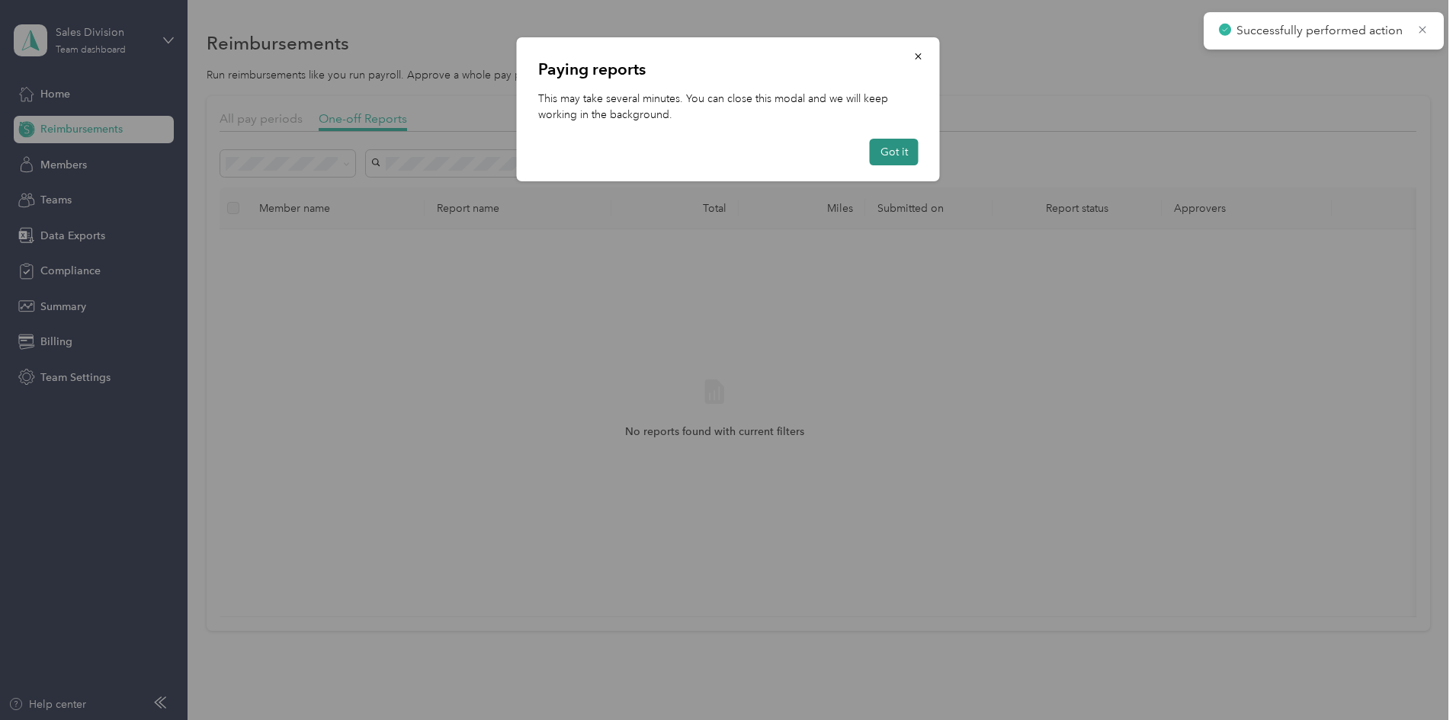
click at [891, 143] on button "Got it" at bounding box center [894, 152] width 49 height 27
